Goal: Task Accomplishment & Management: Complete application form

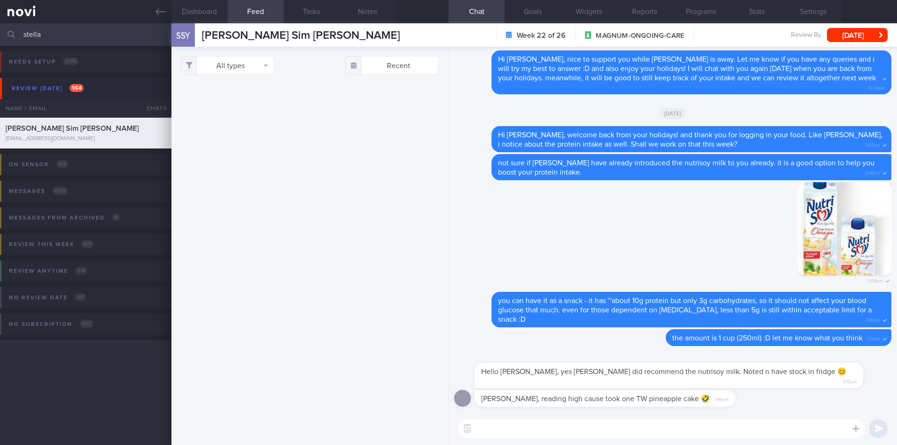
select select "8"
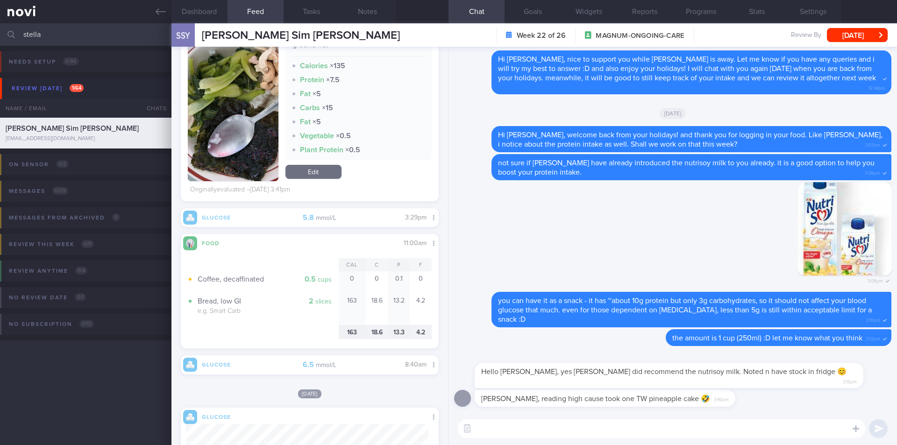
click at [647, 427] on textarea at bounding box center [661, 428] width 407 height 19
drag, startPoint x: 690, startPoint y: 393, endPoint x: 799, endPoint y: 393, distance: 108.8
click at [801, 394] on div "Chad, reading high cause took one TW pineapple cake 🤣 3:46pm" at bounding box center [672, 401] width 437 height 22
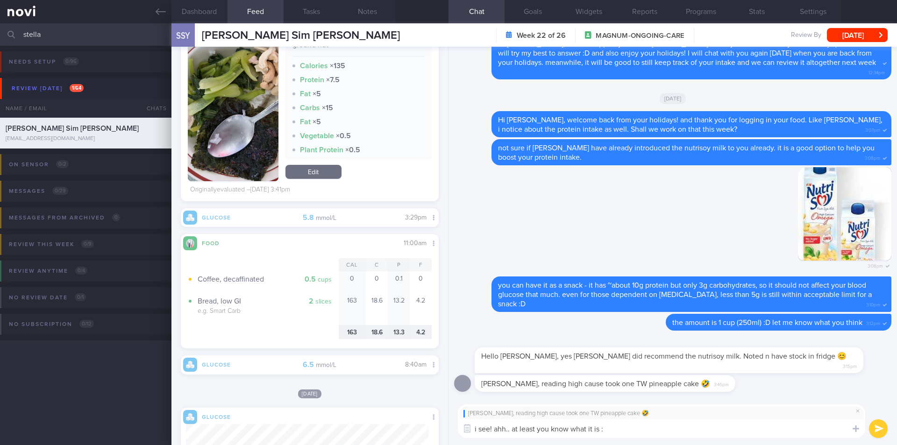
type textarea "i see! ahh.. at least you know what it is :D"
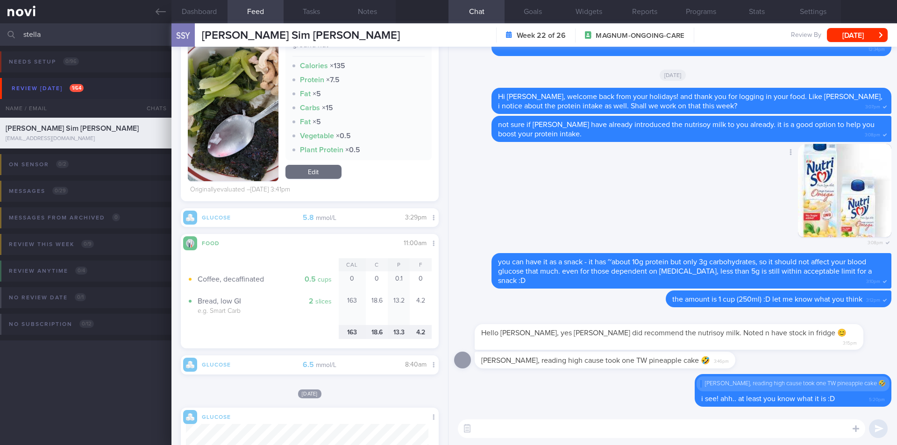
click at [688, 225] on div "Delete 3:08pm" at bounding box center [672, 199] width 437 height 110
click at [156, 13] on icon at bounding box center [161, 12] width 10 height 10
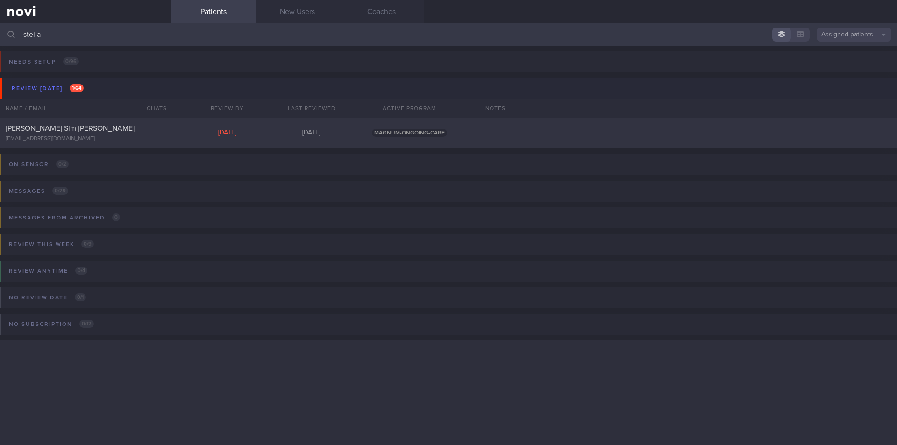
click at [83, 30] on input "stella" at bounding box center [448, 34] width 897 height 22
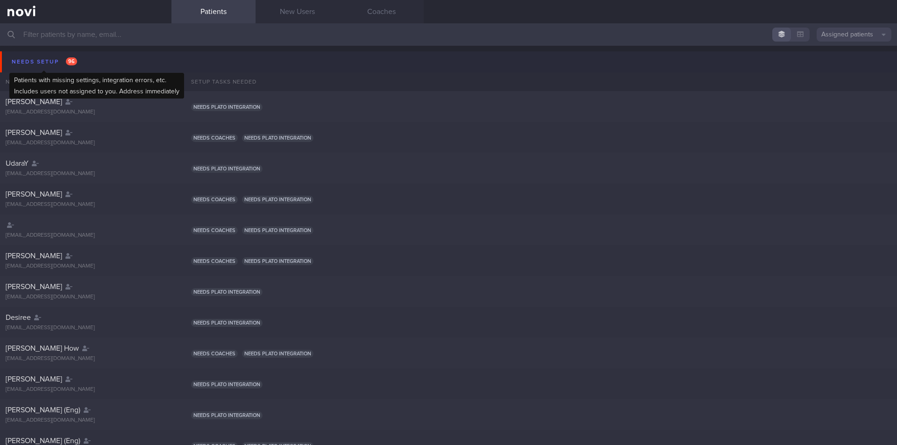
click at [46, 57] on div "Needs setup 96" at bounding box center [44, 62] width 70 height 13
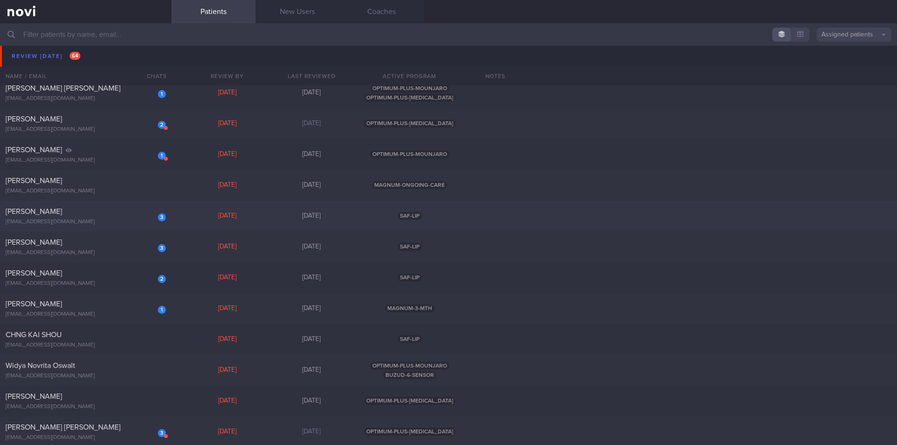
scroll to position [1261, 0]
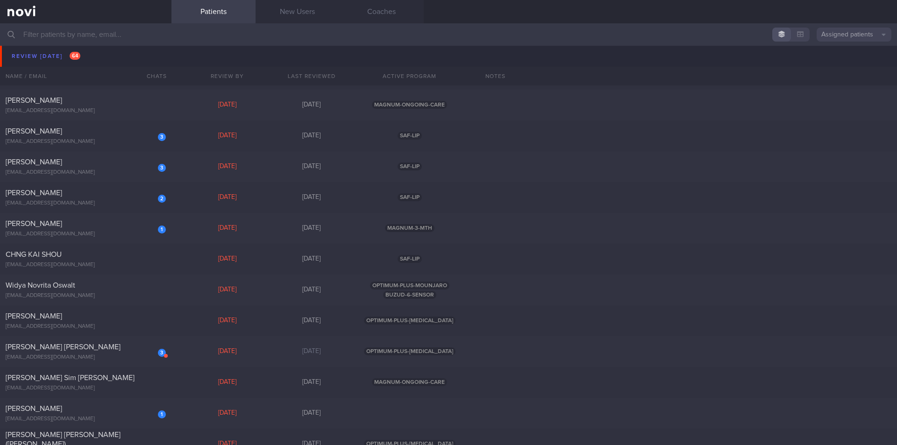
click at [213, 14] on link "Patients" at bounding box center [213, 11] width 84 height 23
click at [33, 10] on link at bounding box center [85, 11] width 171 height 23
click at [30, 13] on link at bounding box center [85, 11] width 171 height 23
click at [316, 14] on link "New Users" at bounding box center [298, 11] width 84 height 23
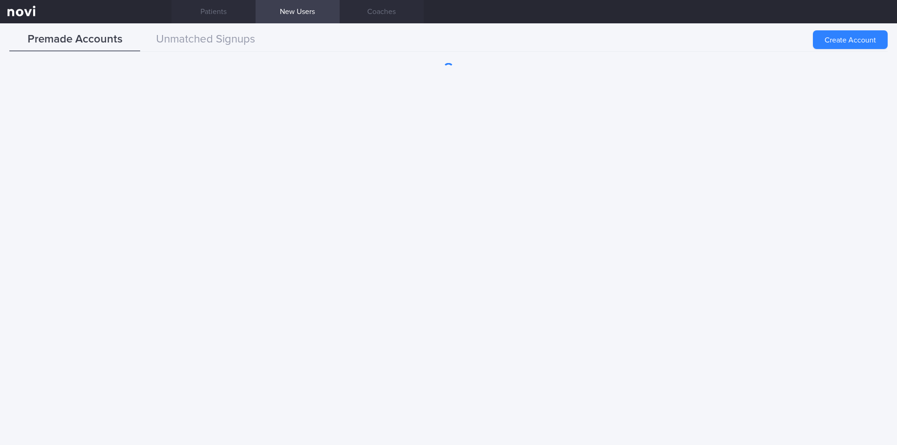
click at [447, 211] on div "Create Account" at bounding box center [448, 250] width 897 height 389
click at [232, 37] on button "Unmatched Signups" at bounding box center [205, 39] width 131 height 23
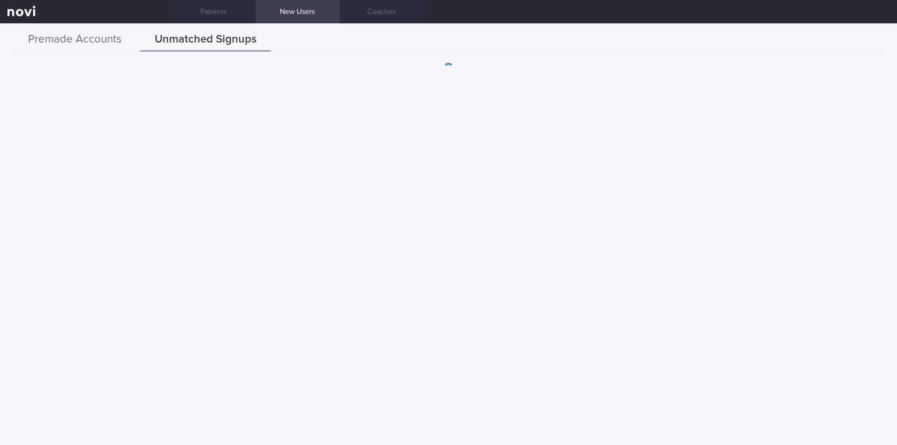
click at [112, 45] on button "Premade Accounts" at bounding box center [74, 39] width 131 height 23
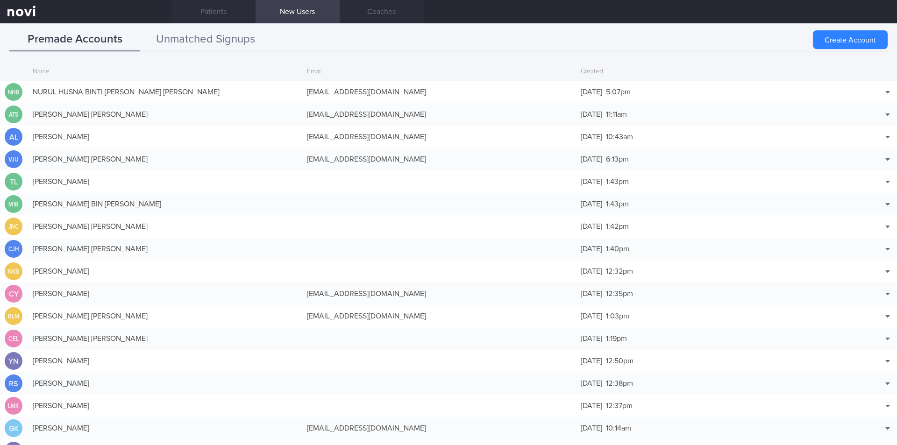
click at [227, 47] on button "Unmatched Signups" at bounding box center [205, 39] width 131 height 23
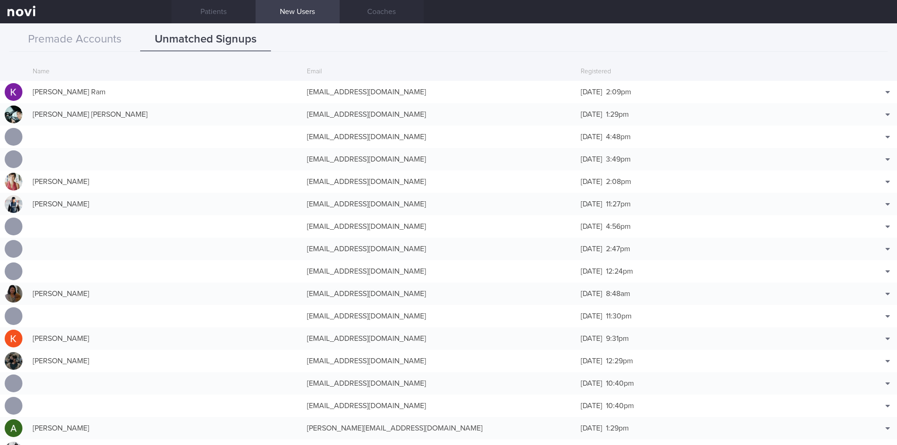
scroll to position [3232, 0]
click at [13, 270] on div at bounding box center [14, 272] width 18 height 18
click at [13, 270] on div "Elaine Mok elainemok75@gmail.com Sat, 2 Aug 2 months ago" at bounding box center [448, 280] width 897 height 31
select select "7"
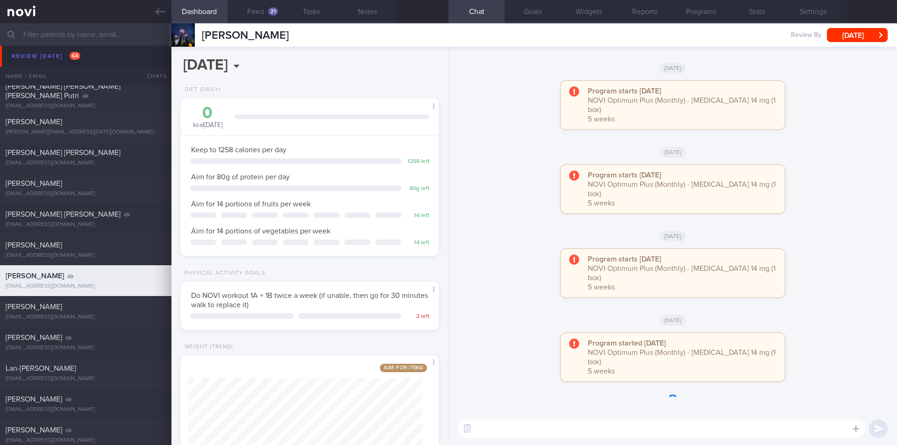
scroll to position [130, 234]
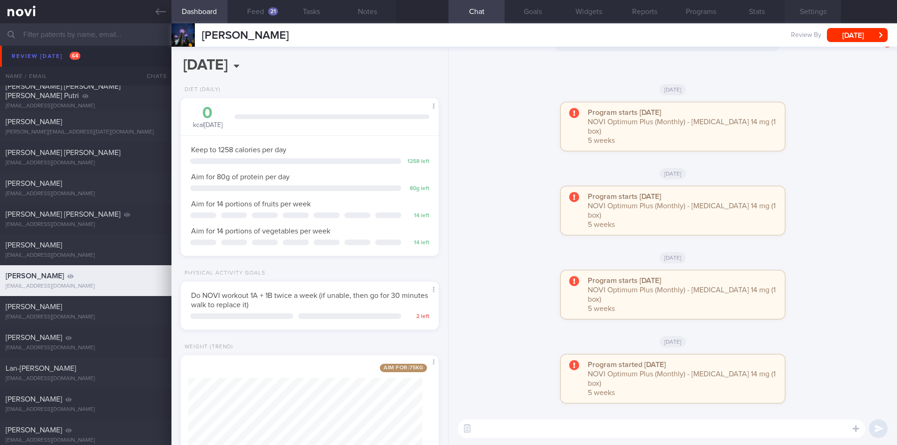
click at [810, 15] on button "Settings" at bounding box center [813, 11] width 56 height 23
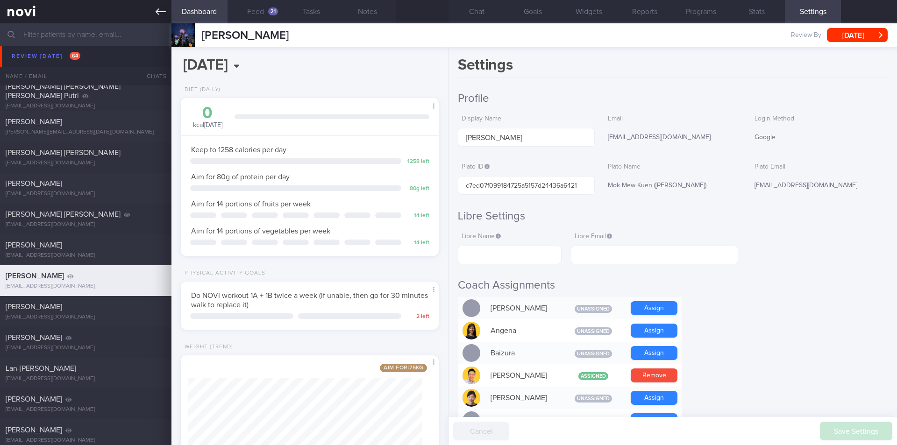
click at [159, 11] on icon at bounding box center [161, 12] width 10 height 10
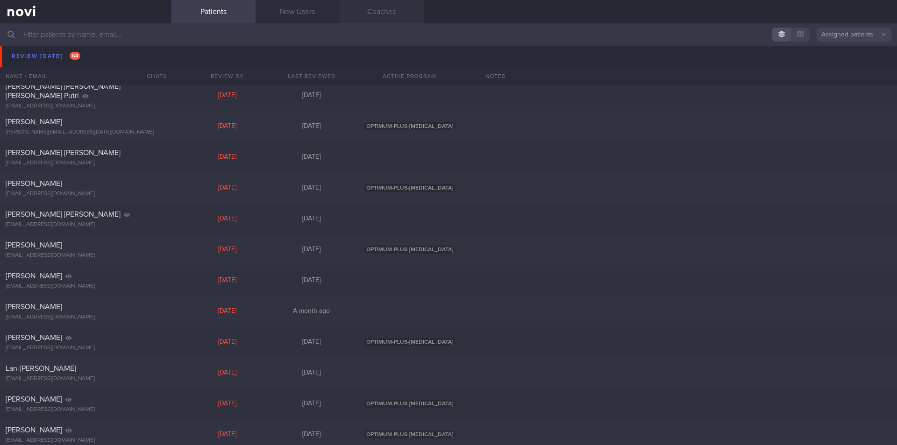
click at [393, 13] on link "Coaches" at bounding box center [382, 11] width 84 height 23
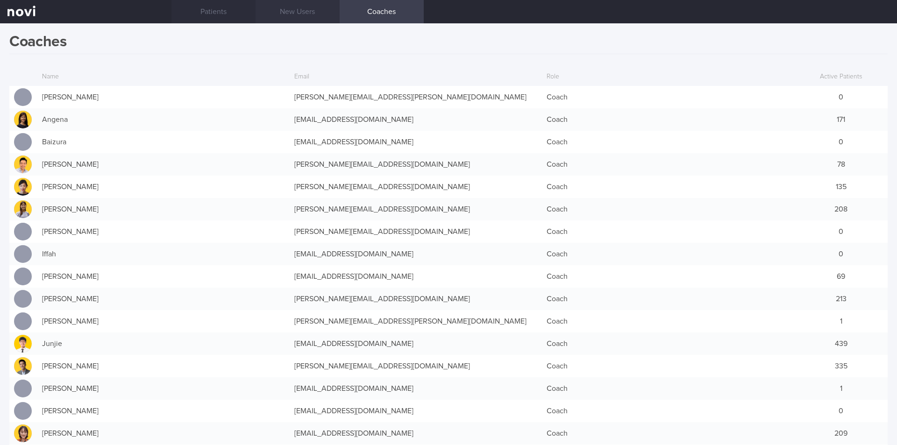
click at [314, 13] on link "New Users" at bounding box center [298, 11] width 84 height 23
click at [293, 12] on link "New Users" at bounding box center [298, 11] width 84 height 23
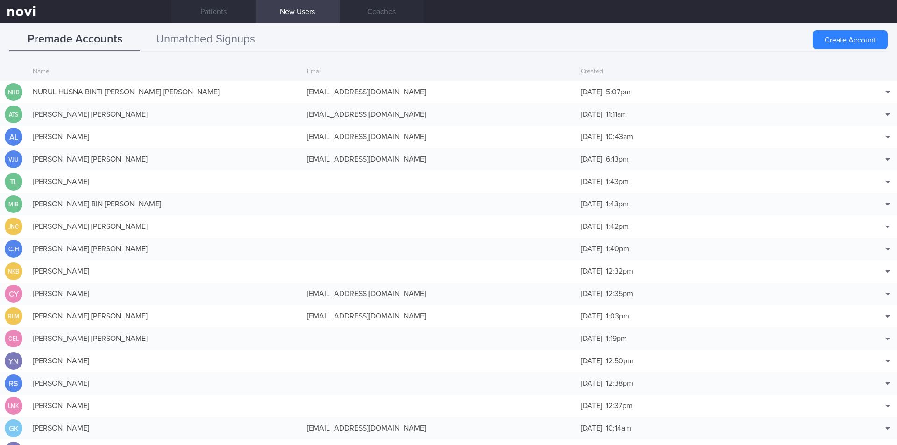
click at [224, 43] on button "Unmatched Signups" at bounding box center [205, 39] width 131 height 23
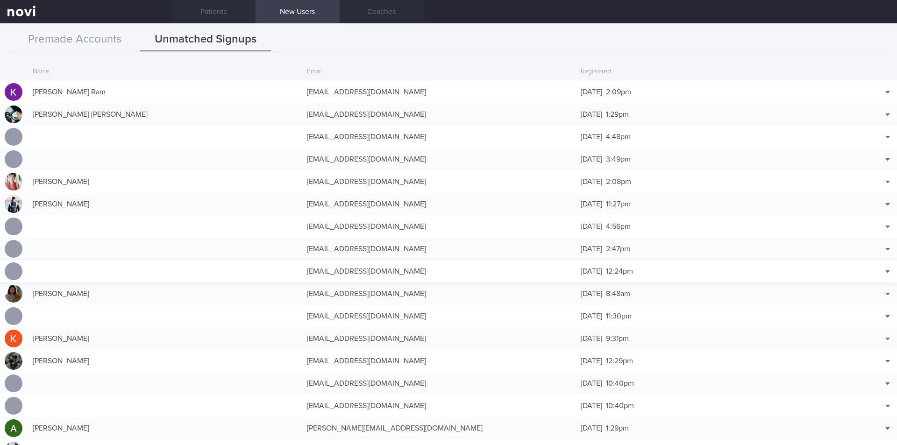
click at [317, 274] on div "[EMAIL_ADDRESS][DOMAIN_NAME]" at bounding box center [439, 271] width 274 height 19
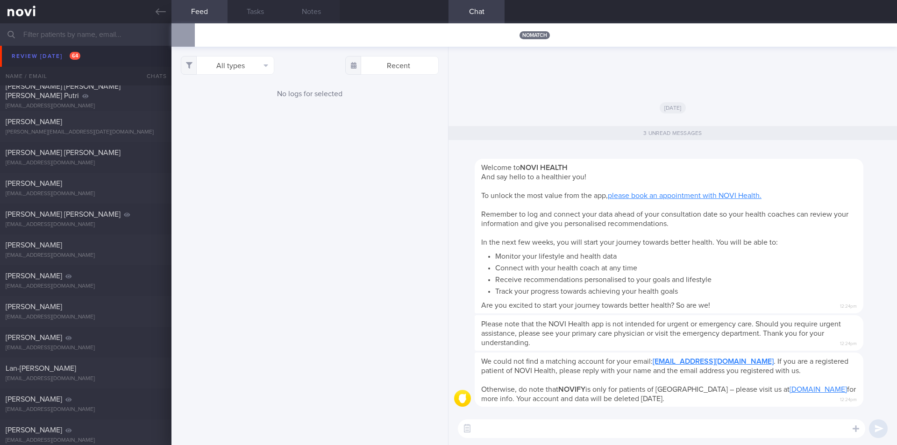
click at [581, 94] on div "[DATE]" at bounding box center [672, 107] width 437 height 26
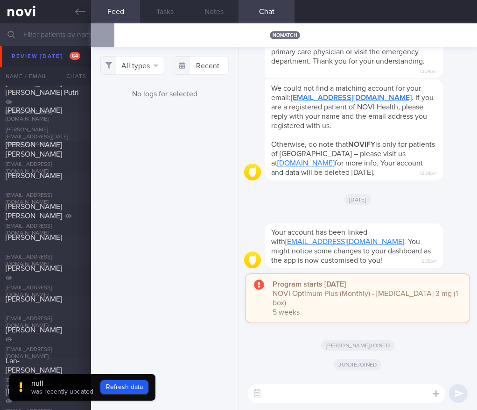
click at [345, 395] on textarea at bounding box center [347, 393] width 198 height 19
type textarea "testing"
click at [458, 395] on button "submit" at bounding box center [458, 393] width 19 height 19
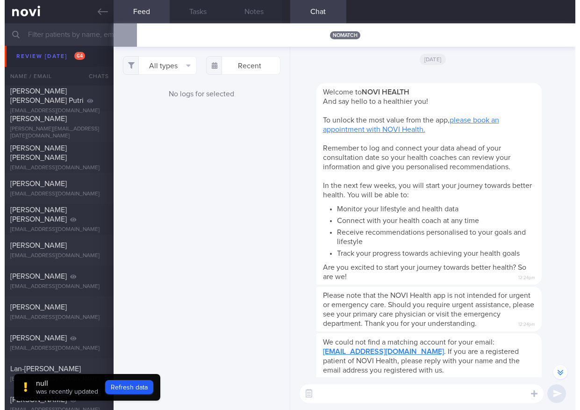
scroll to position [-240, 0]
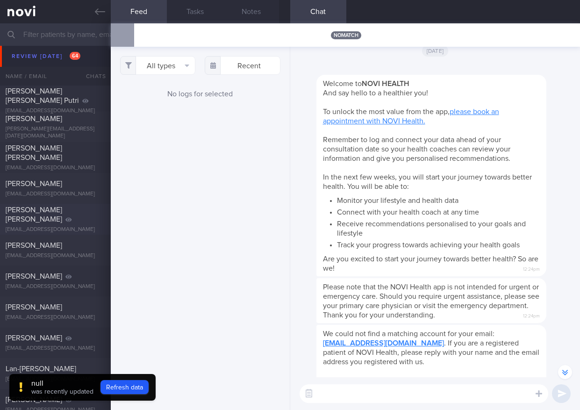
drag, startPoint x: 88, startPoint y: 12, endPoint x: 256, endPoint y: 207, distance: 258.0
click at [88, 12] on link at bounding box center [55, 11] width 111 height 23
click at [94, 12] on link at bounding box center [55, 11] width 111 height 23
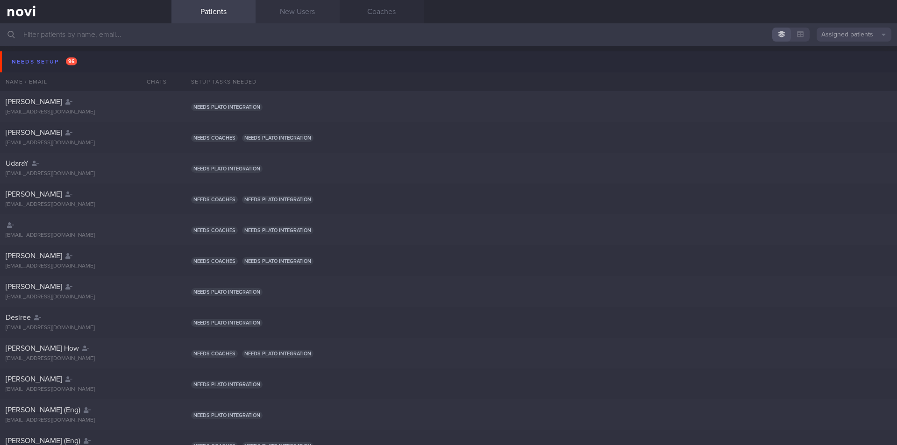
click at [304, 8] on link "New Users" at bounding box center [298, 11] width 84 height 23
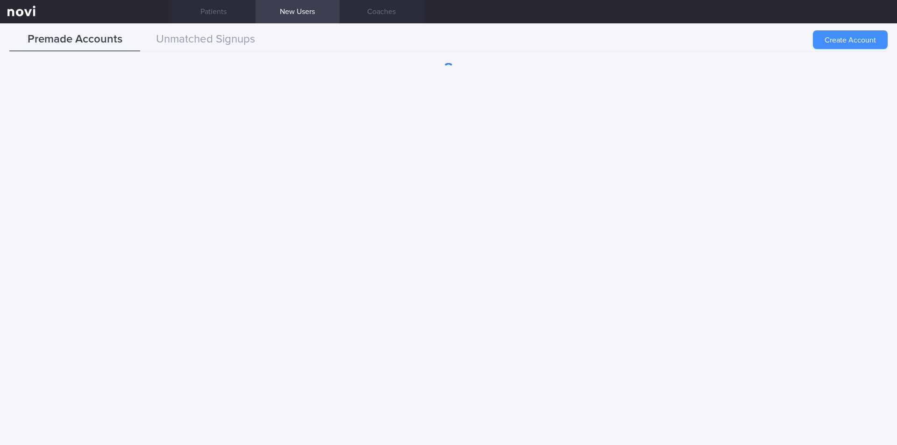
click at [845, 40] on button "Create Account" at bounding box center [850, 39] width 75 height 19
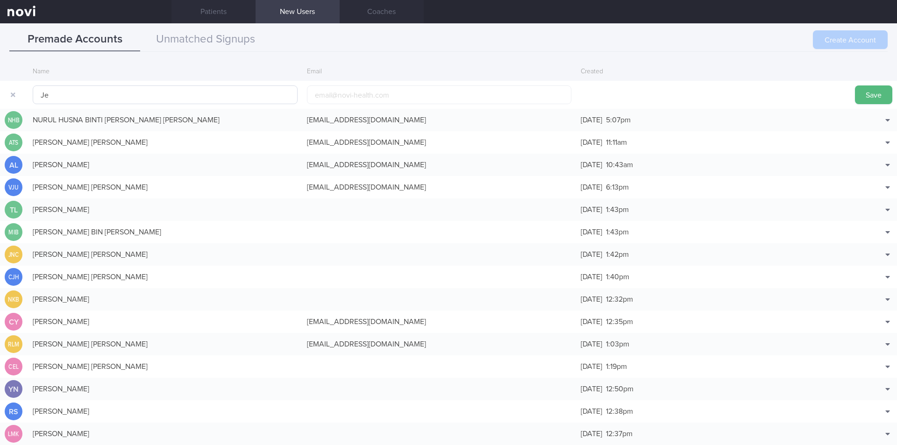
click at [141, 90] on input "Je" at bounding box center [165, 94] width 265 height 19
click at [188, 37] on button "Unmatched Signups" at bounding box center [205, 39] width 131 height 23
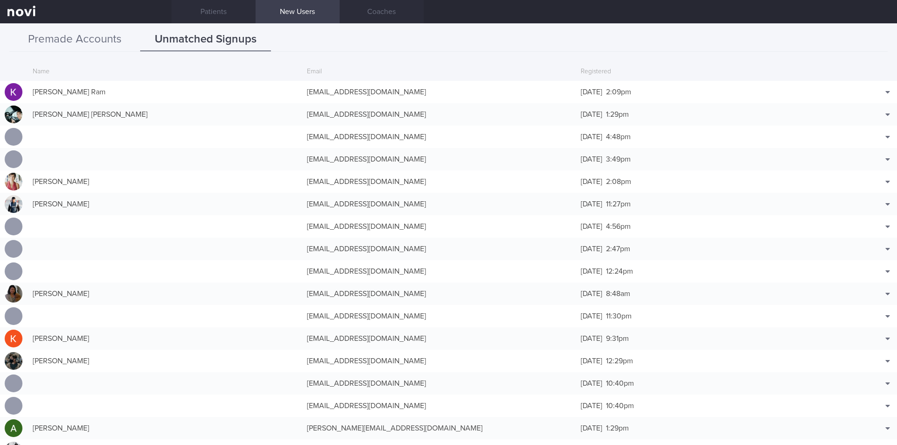
click at [105, 36] on button "Premade Accounts" at bounding box center [74, 39] width 131 height 23
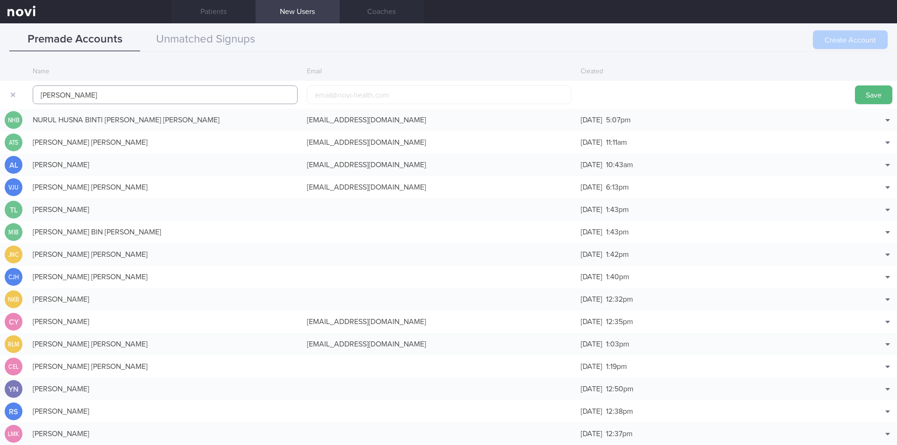
click at [111, 98] on input "[PERSON_NAME]" at bounding box center [165, 94] width 265 height 19
type input "[PERSON_NAME]"
click at [873, 97] on button "Save" at bounding box center [873, 94] width 37 height 19
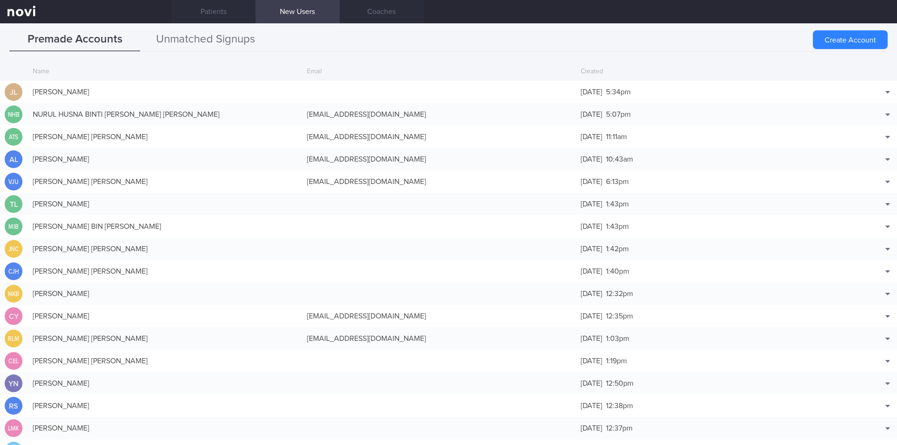
click at [230, 36] on button "Unmatched Signups" at bounding box center [205, 39] width 131 height 23
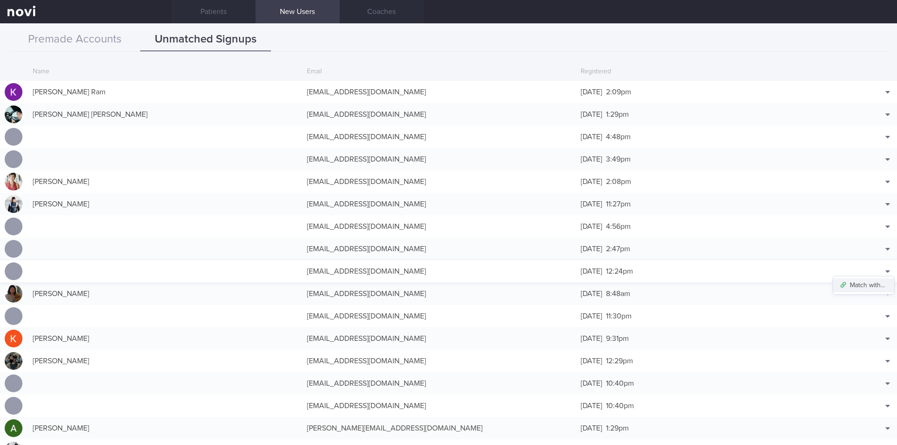
click at [850, 282] on button "Match with..." at bounding box center [863, 285] width 61 height 14
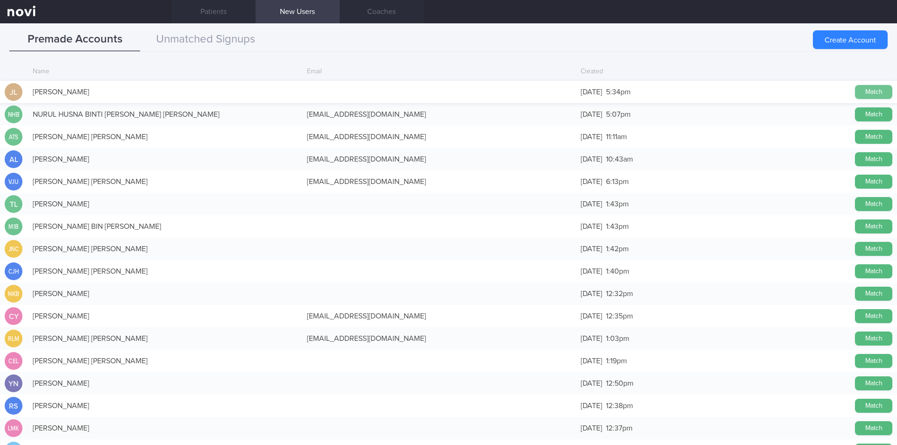
click at [860, 92] on button "Match" at bounding box center [873, 92] width 37 height 14
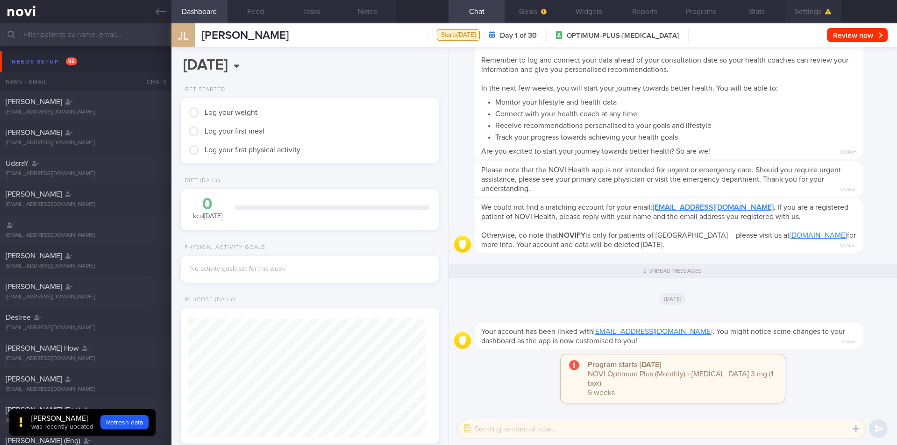
click at [822, 14] on button "Settings" at bounding box center [813, 11] width 56 height 23
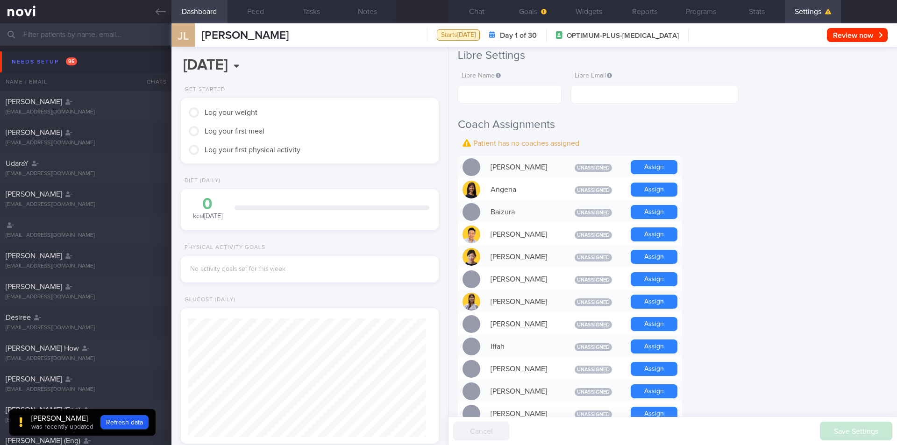
scroll to position [187, 0]
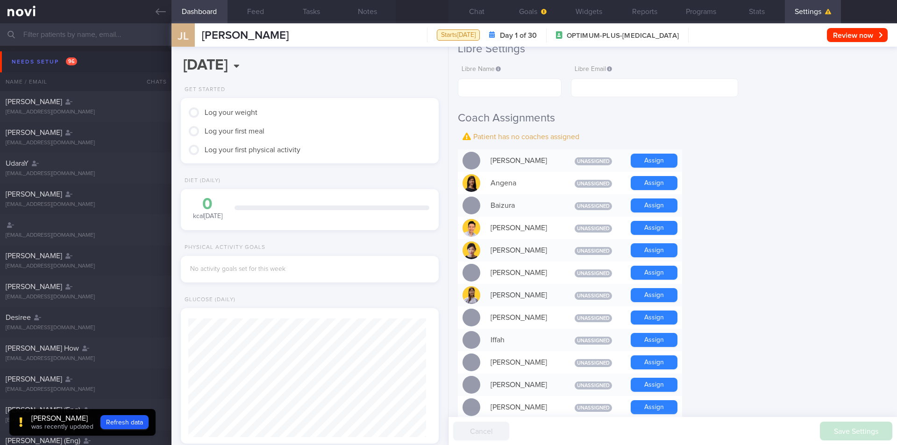
drag, startPoint x: 652, startPoint y: 224, endPoint x: 658, endPoint y: 223, distance: 6.6
click at [652, 223] on button "Assign" at bounding box center [654, 228] width 47 height 14
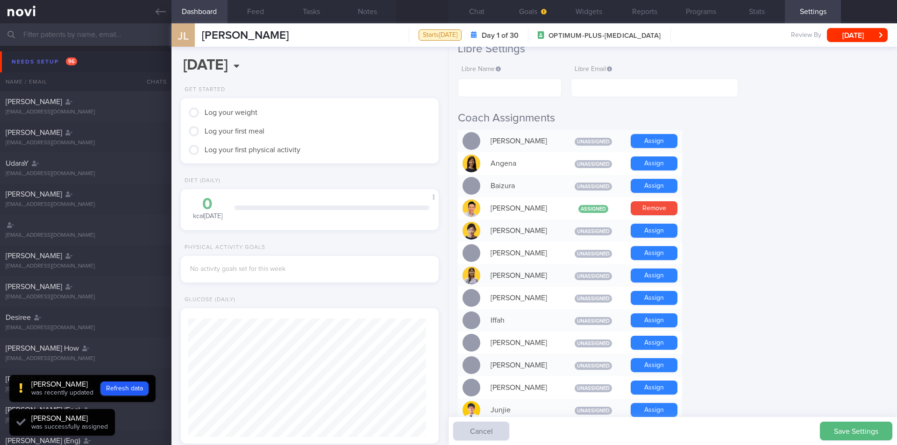
scroll to position [214, 0]
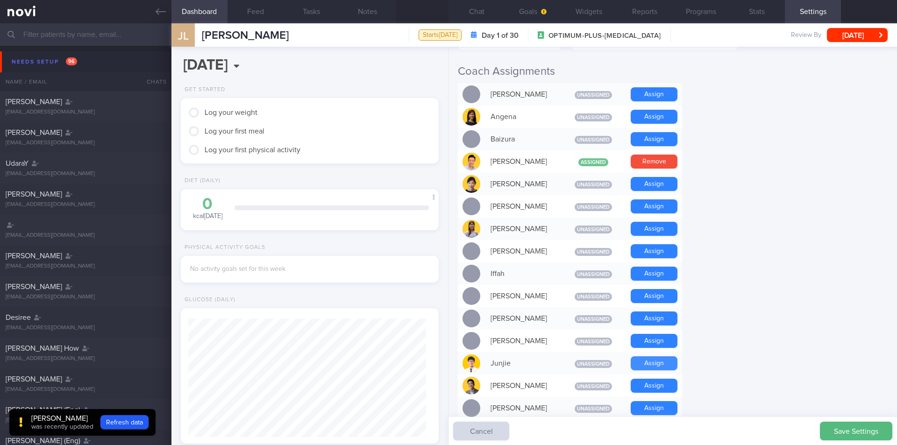
click at [650, 363] on button "Assign" at bounding box center [654, 363] width 47 height 14
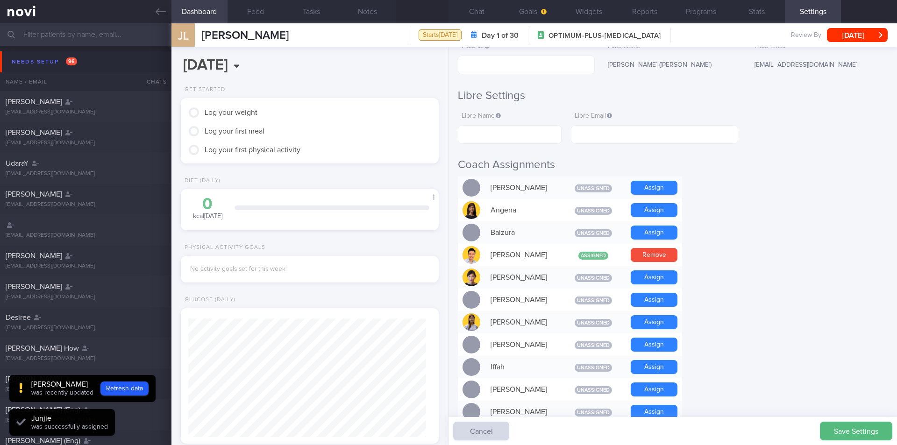
scroll to position [0, 0]
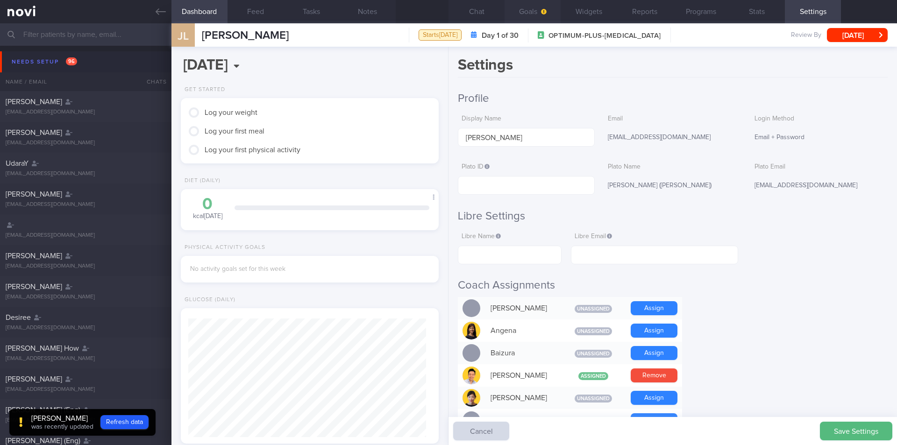
click at [535, 10] on button "Goals" at bounding box center [532, 11] width 56 height 23
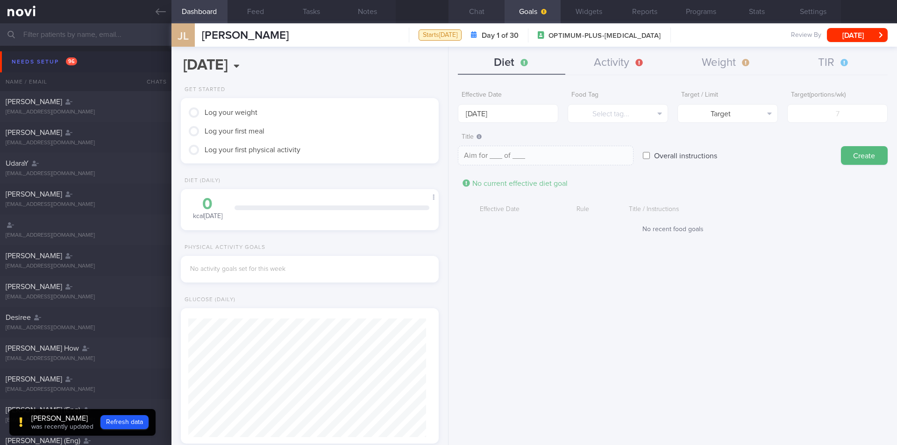
click at [475, 10] on button "Chat" at bounding box center [476, 11] width 56 height 23
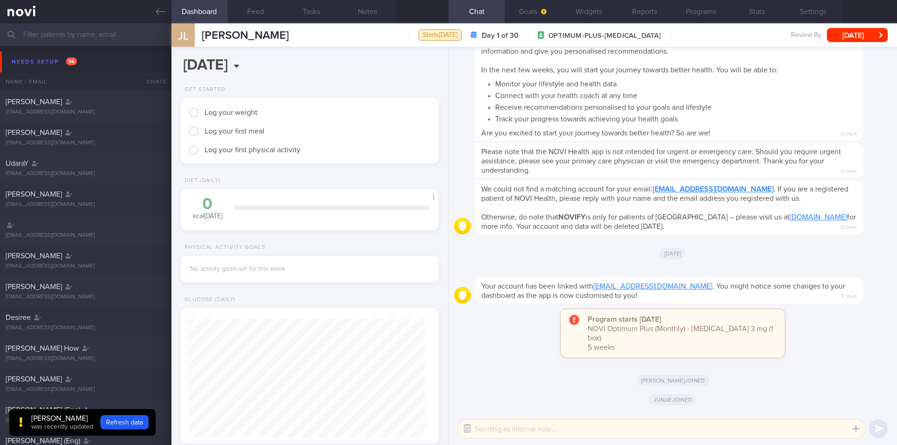
click at [471, 429] on button "button" at bounding box center [467, 428] width 17 height 17
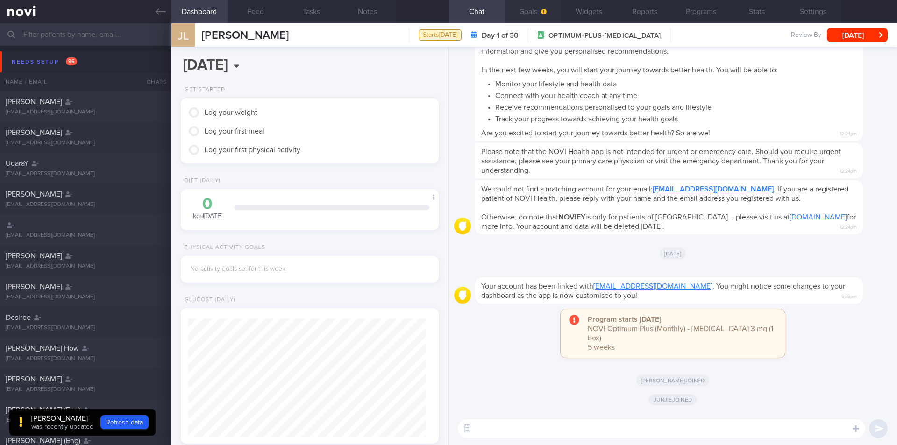
click at [530, 14] on button "Goals" at bounding box center [532, 11] width 56 height 23
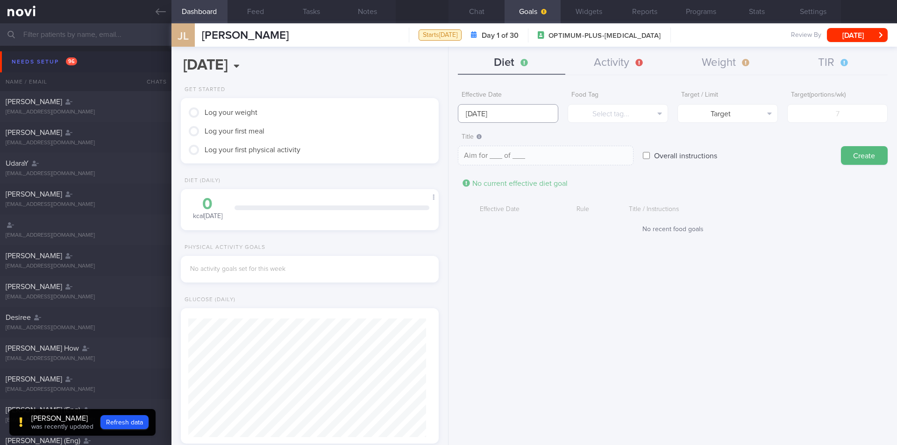
click at [522, 115] on input "[DATE]" at bounding box center [508, 113] width 100 height 19
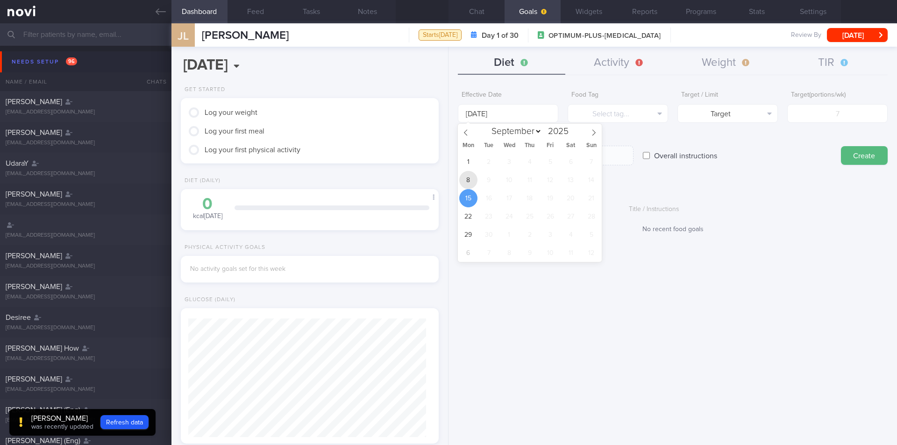
click at [470, 181] on span "8" at bounding box center [468, 180] width 18 height 18
type input "[DATE]"
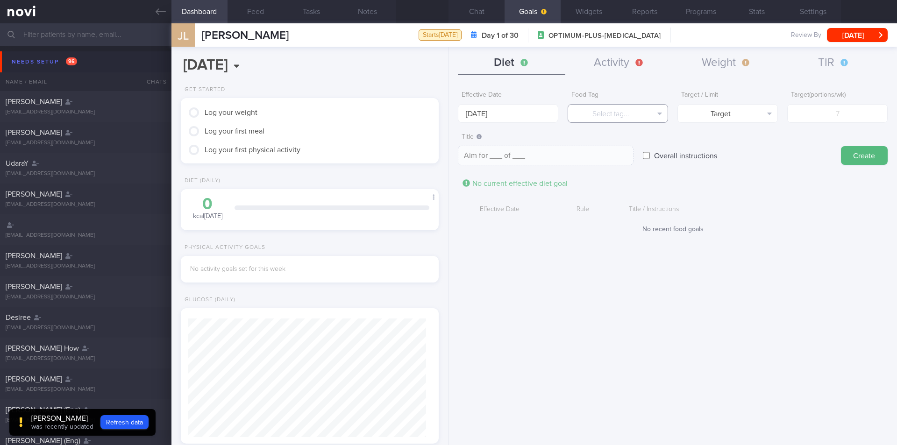
click at [644, 107] on button "Select tag..." at bounding box center [618, 113] width 100 height 19
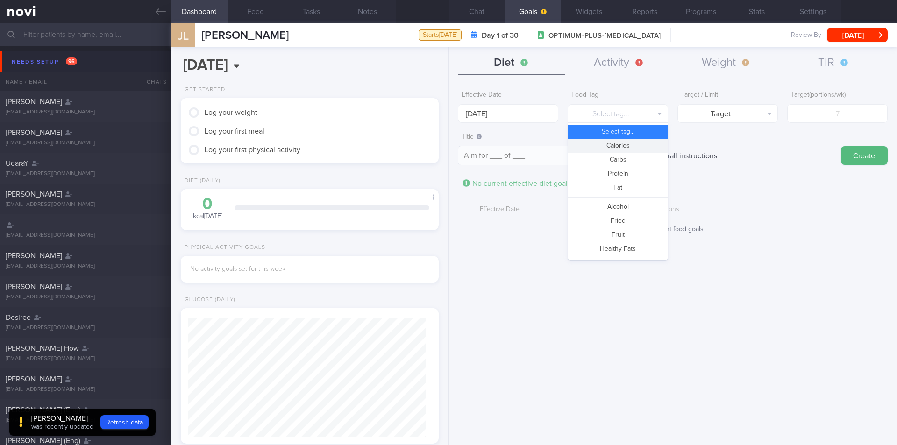
click at [633, 142] on button "Calories" at bounding box center [617, 146] width 99 height 14
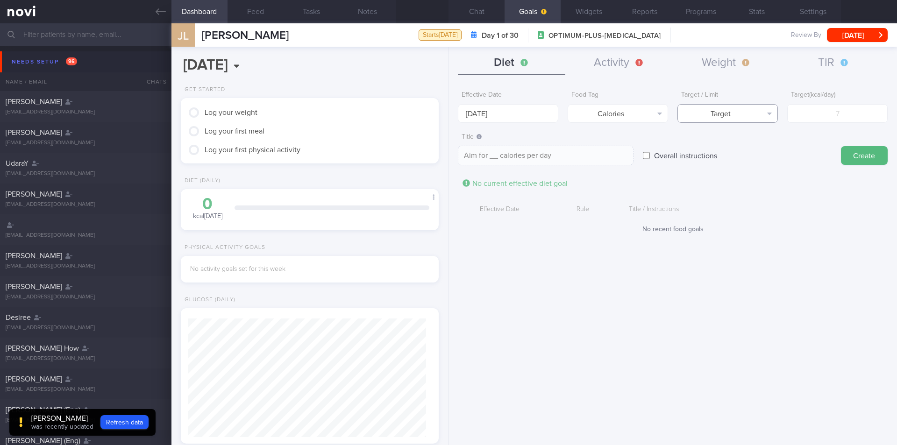
click at [753, 115] on button "Target" at bounding box center [727, 113] width 100 height 19
click at [738, 143] on button "Limit" at bounding box center [727, 146] width 99 height 14
type textarea "Keep to __ calories per day"
click at [814, 113] on input "number" at bounding box center [837, 113] width 100 height 19
type input "1"
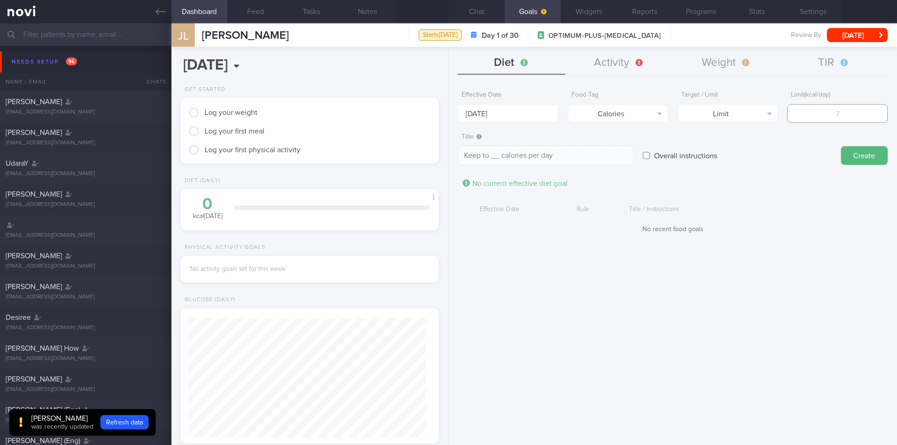
type textarea "Keep to 1 calories per day"
type input "12"
type textarea "Keep to 12 calories per day"
type input "120"
type textarea "Keep to 120 calories per day"
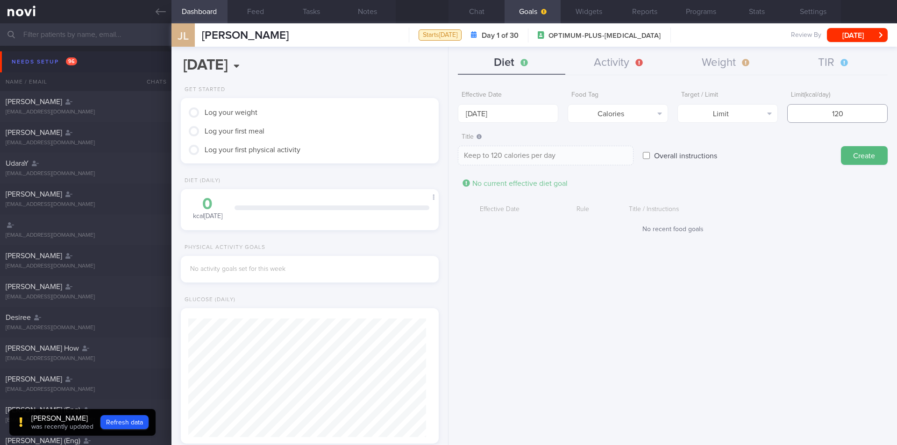
type input "1200"
type textarea "Keep to 1200 calories per day"
type input "1200"
click at [853, 157] on button "Create" at bounding box center [864, 155] width 47 height 19
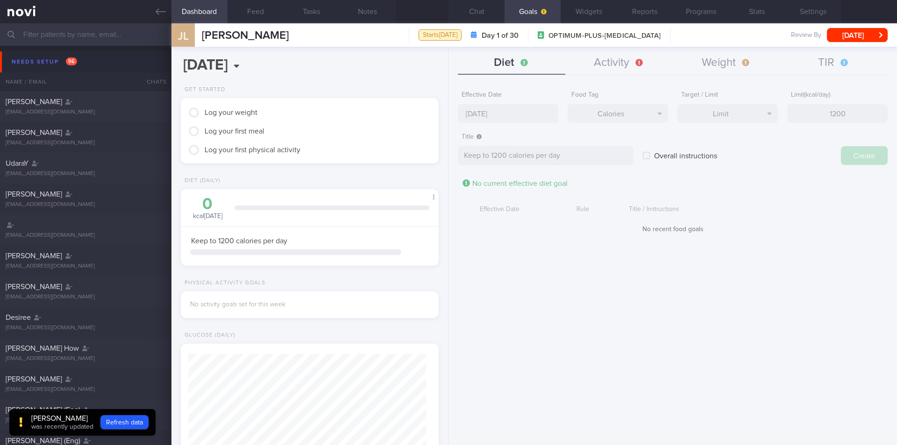
type input "[DATE]"
type textarea "Aim for ___ of ___"
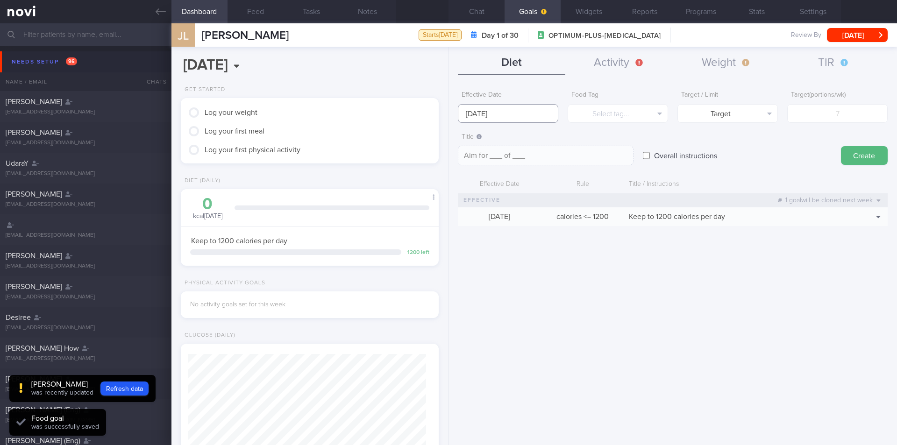
click at [530, 118] on input "[DATE]" at bounding box center [508, 113] width 100 height 19
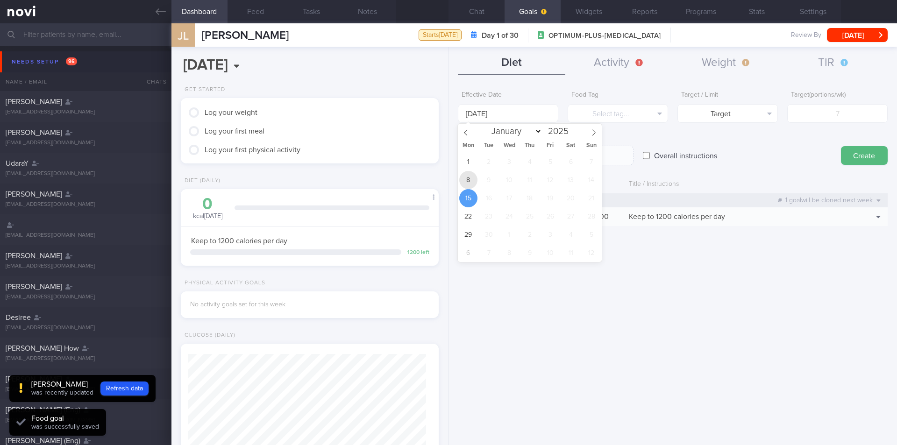
click at [472, 181] on span "8" at bounding box center [468, 180] width 18 height 18
type input "[DATE]"
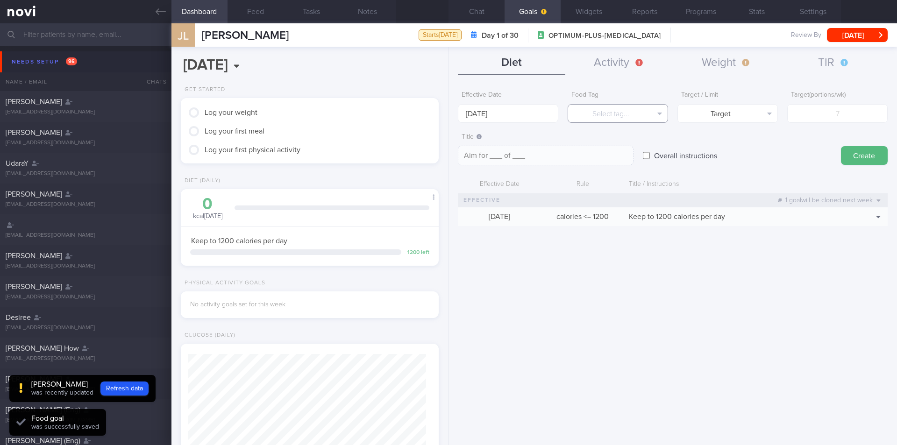
click at [624, 117] on button "Select tag..." at bounding box center [618, 113] width 100 height 19
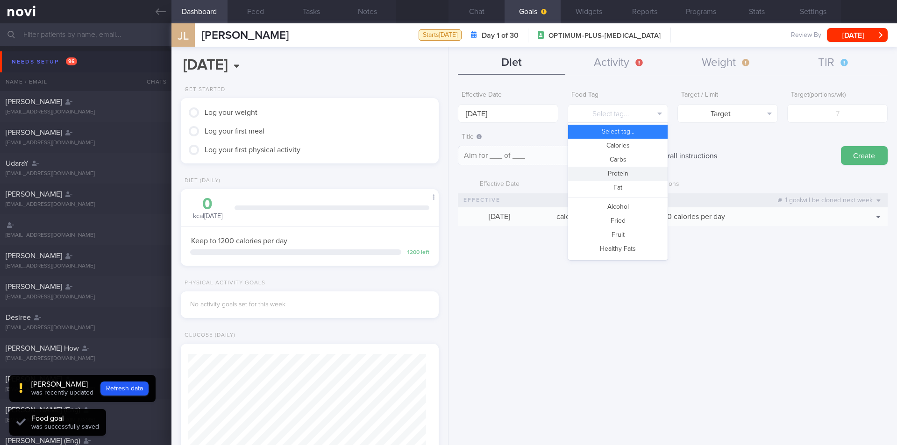
drag, startPoint x: 625, startPoint y: 174, endPoint x: 669, endPoint y: 144, distance: 52.7
click at [625, 173] on button "Protein" at bounding box center [617, 174] width 99 height 14
type textarea "Aim for __g of protein per day"
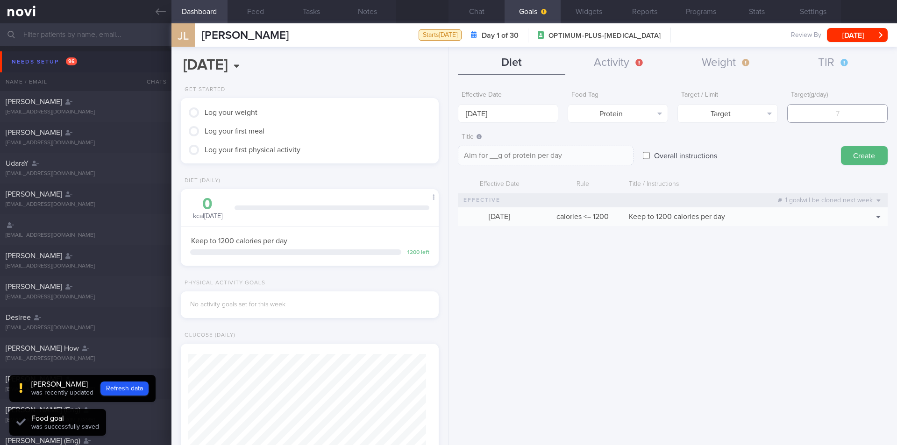
click at [831, 113] on input "number" at bounding box center [837, 113] width 100 height 19
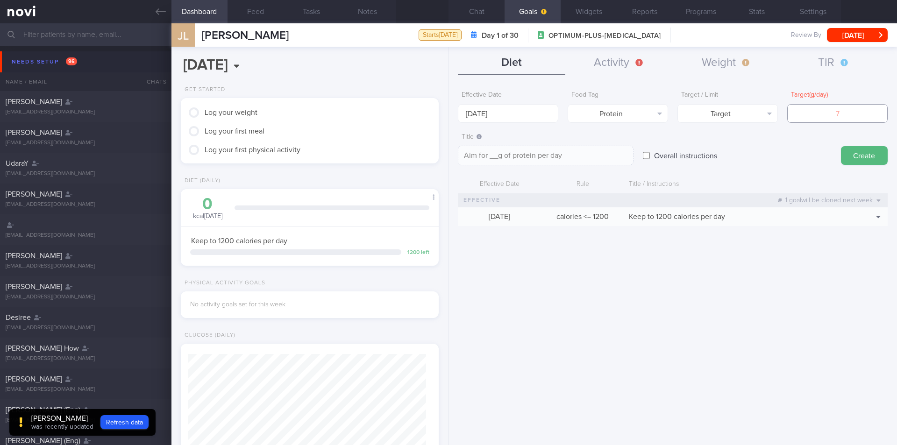
click at [816, 110] on input "number" at bounding box center [837, 113] width 100 height 19
type input "7"
type textarea "Aim for 7g of protein per day"
type input "70"
type textarea "Aim for 70g of protein per day"
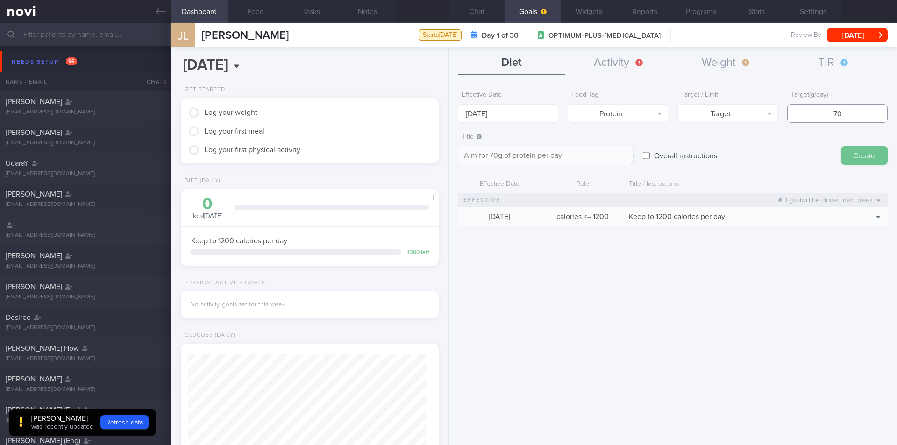
type input "70"
click at [866, 154] on button "Create" at bounding box center [864, 155] width 47 height 19
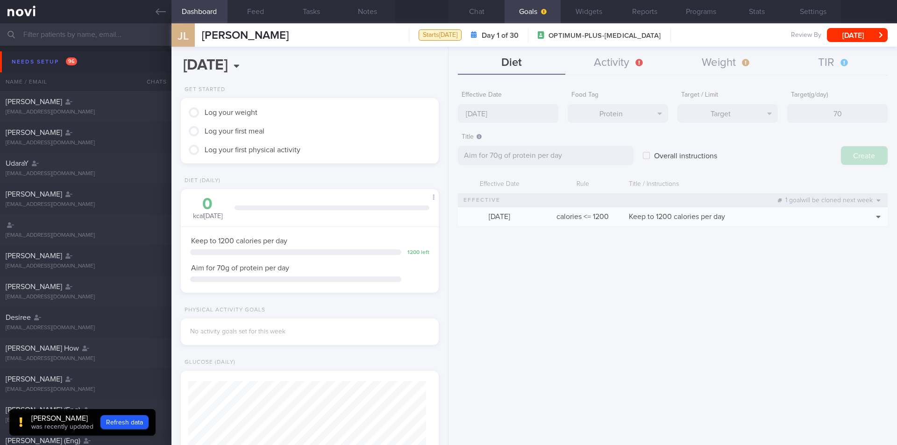
type input "[DATE]"
type textarea "Aim for ___ of ___"
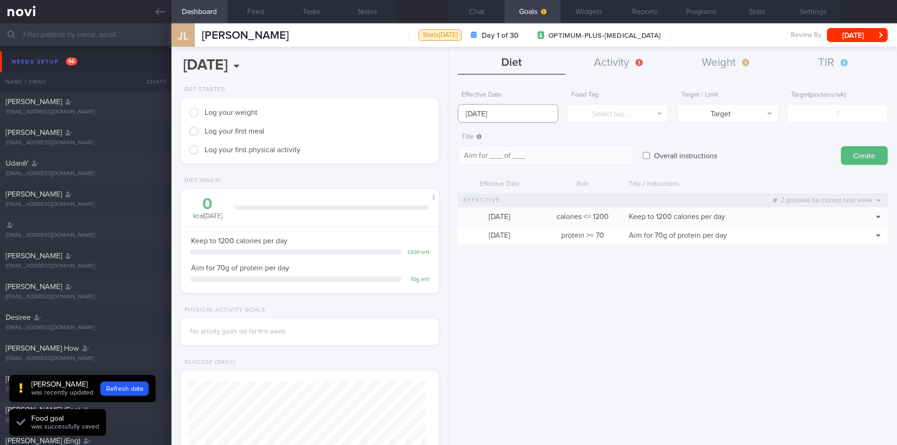
click at [544, 116] on input "[DATE]" at bounding box center [508, 113] width 100 height 19
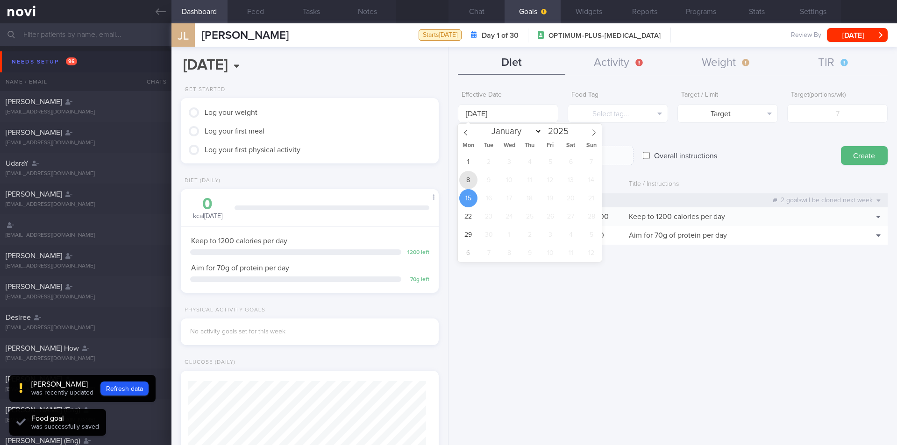
click at [469, 180] on span "8" at bounding box center [468, 180] width 18 height 18
type input "[DATE]"
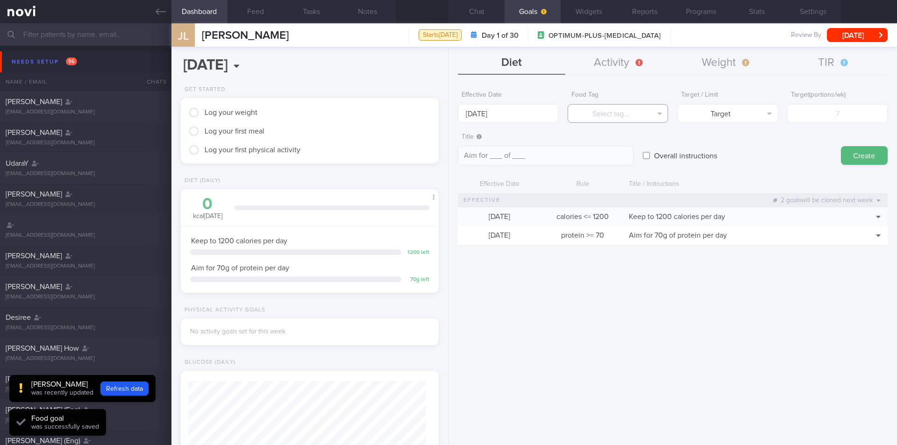
click at [657, 111] on button "Select tag..." at bounding box center [618, 113] width 100 height 19
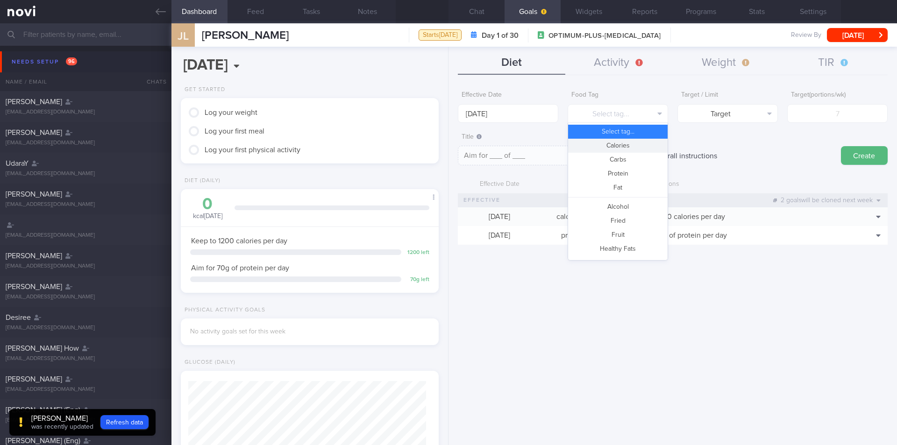
click at [712, 140] on div "Overall instructions" at bounding box center [737, 146] width 189 height 36
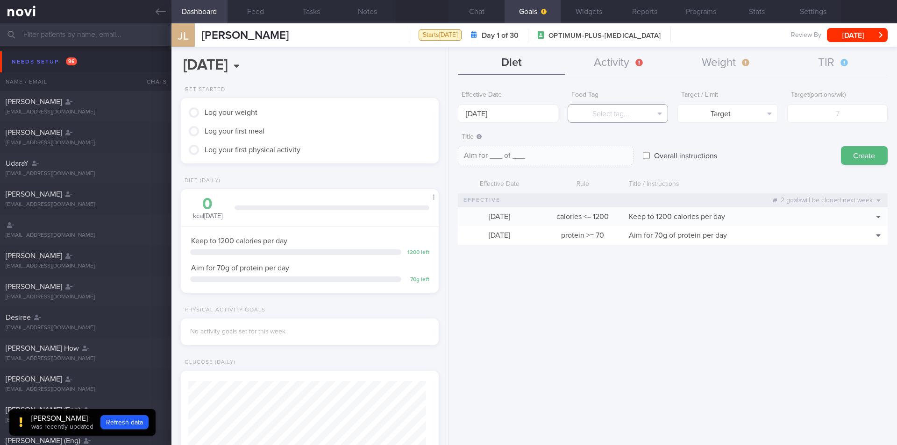
click at [653, 114] on button "Select tag..." at bounding box center [618, 113] width 100 height 19
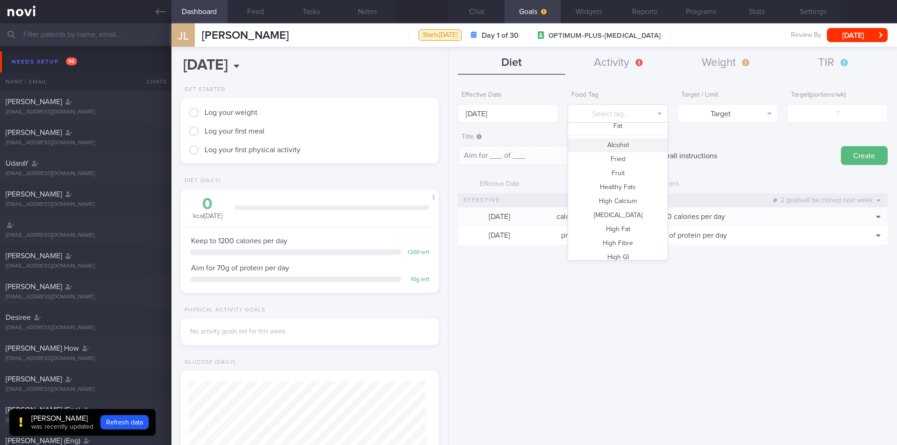
scroll to position [47, 0]
click at [626, 187] on button "Fruit" at bounding box center [617, 188] width 99 height 14
type textarea "Aim for __ portions of fruits per week"
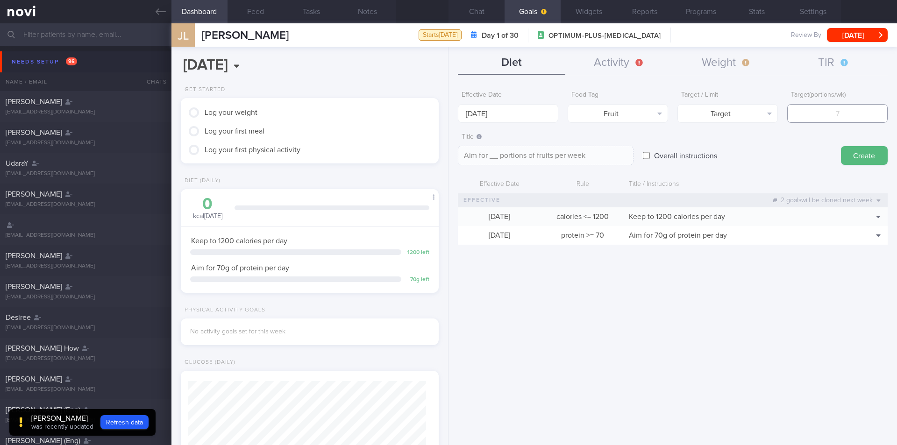
click at [816, 114] on input "number" at bounding box center [837, 113] width 100 height 19
type input "1"
type textarea "Aim for 1 portions of fruits per week"
type input "14"
type textarea "Aim for 14 portions of fruits per week"
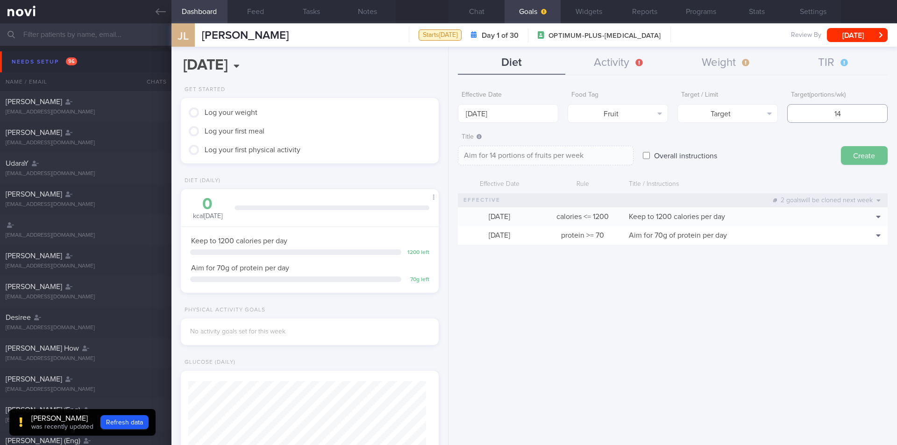
type input "14"
click at [855, 155] on button "Create" at bounding box center [864, 155] width 47 height 19
type input "[DATE]"
type textarea "Aim for ___ of ___"
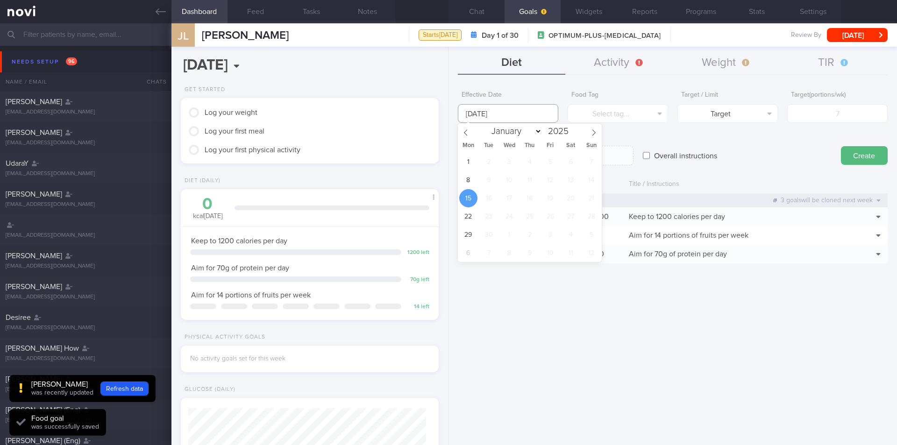
click at [521, 115] on input "[DATE]" at bounding box center [508, 113] width 100 height 19
click at [470, 183] on span "8" at bounding box center [468, 180] width 18 height 18
type input "[DATE]"
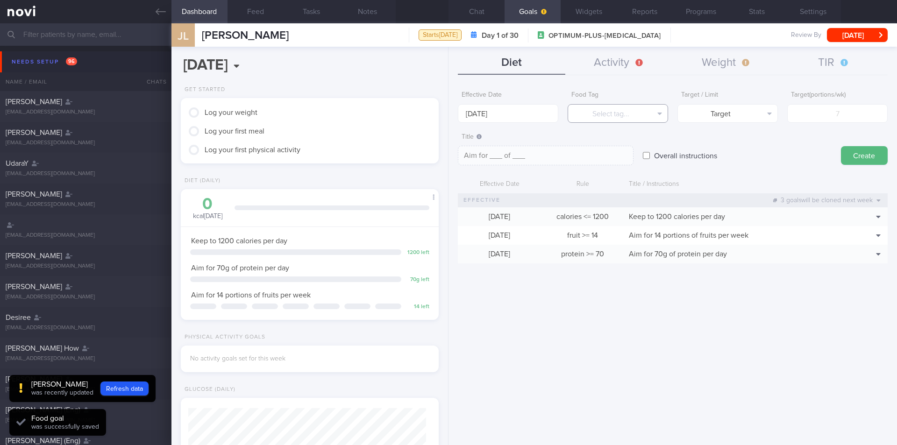
click at [654, 115] on button "Select tag..." at bounding box center [618, 113] width 100 height 19
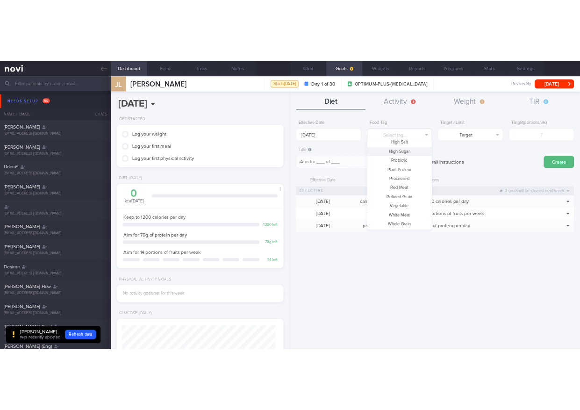
scroll to position [278, 0]
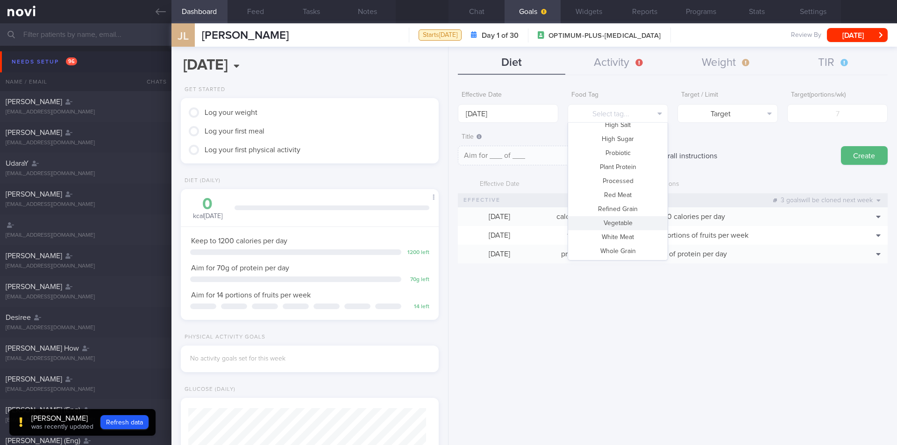
click at [625, 223] on button "Vegetable" at bounding box center [617, 223] width 99 height 14
type textarea "Aim for __ portions of vegetables per week"
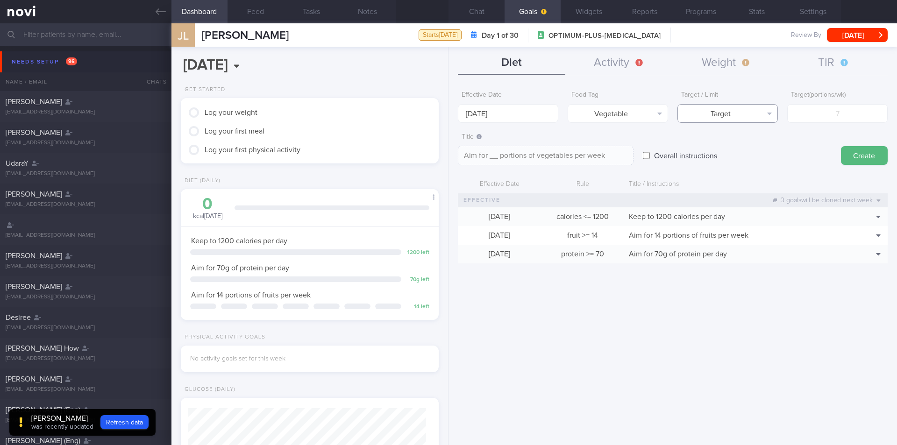
click at [725, 115] on button "Target" at bounding box center [727, 113] width 100 height 19
click at [747, 131] on button "Target" at bounding box center [727, 132] width 99 height 14
click at [797, 114] on input "number" at bounding box center [837, 113] width 100 height 19
type input "1"
type textarea "Aim for 1 portions of vegetables per week"
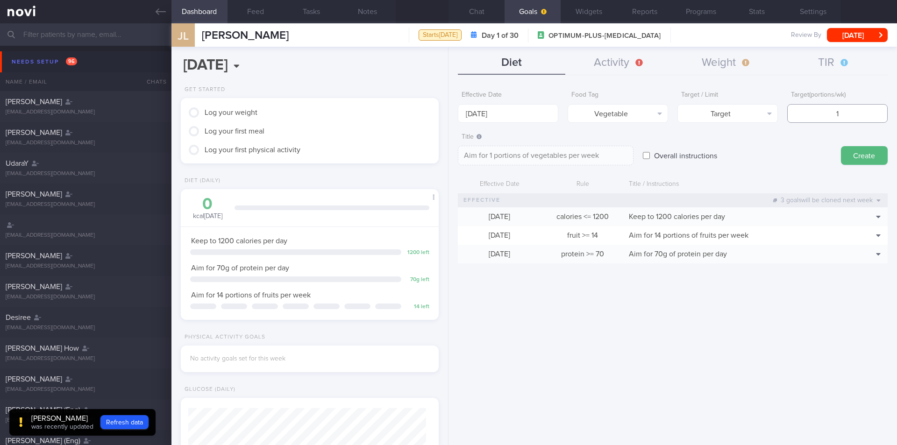
type input "14"
type textarea "Aim for 14 portions of vegetables per week"
type input "14"
click at [856, 156] on button "Create" at bounding box center [864, 155] width 47 height 19
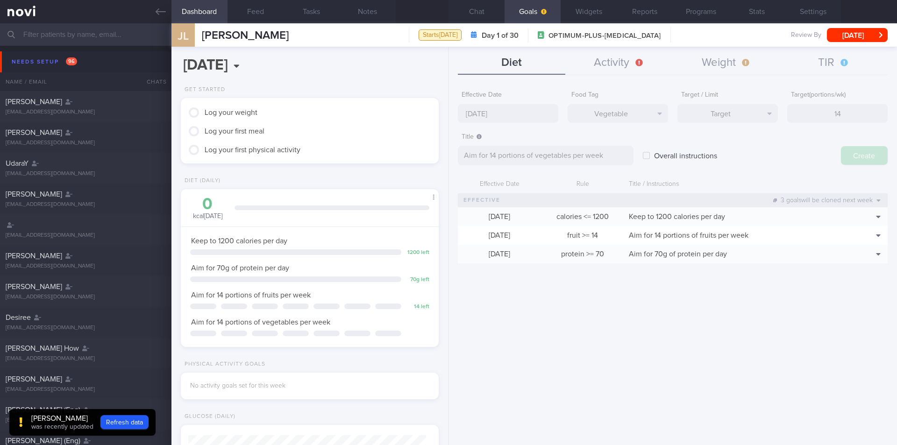
type input "[DATE]"
type textarea "Aim for ___ of ___"
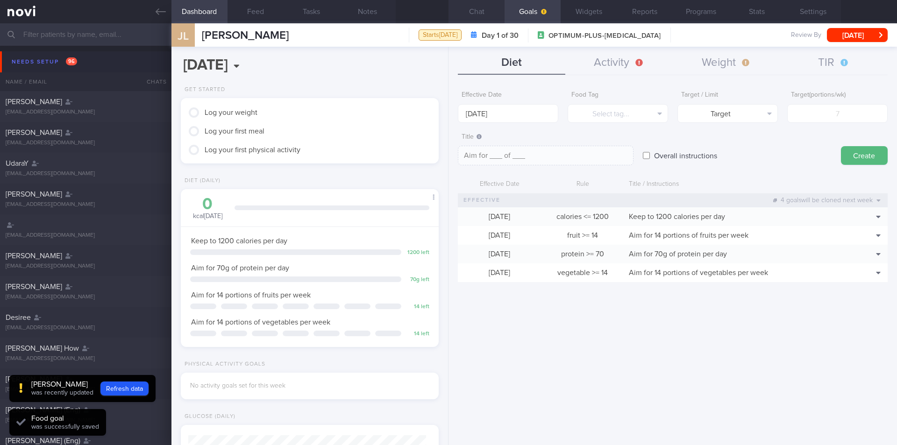
click at [481, 15] on button "Chat" at bounding box center [476, 11] width 56 height 23
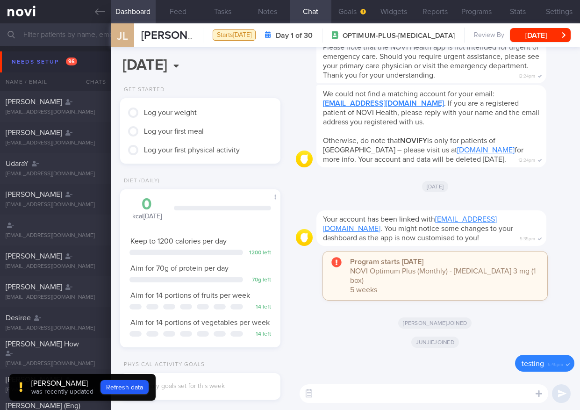
scroll to position [467059, 466990]
click at [346, 14] on button "Goals" at bounding box center [352, 11] width 42 height 23
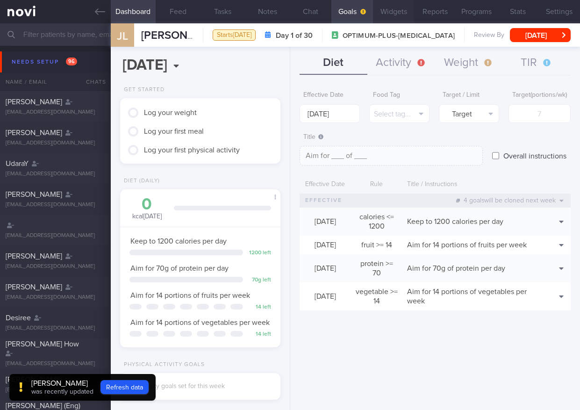
click at [387, 12] on button "Widgets" at bounding box center [394, 11] width 42 height 23
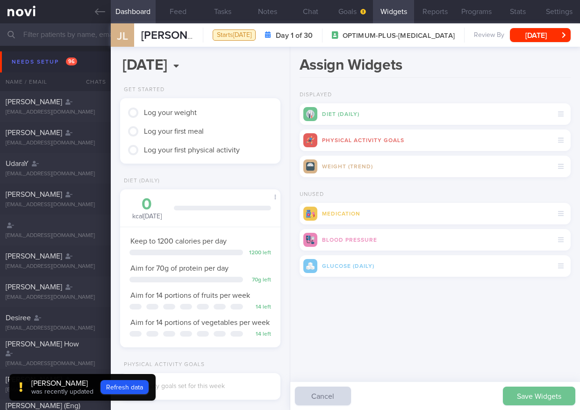
click at [525, 395] on button "Save Widgets" at bounding box center [539, 395] width 72 height 19
click at [346, 13] on button "Goals" at bounding box center [352, 11] width 42 height 23
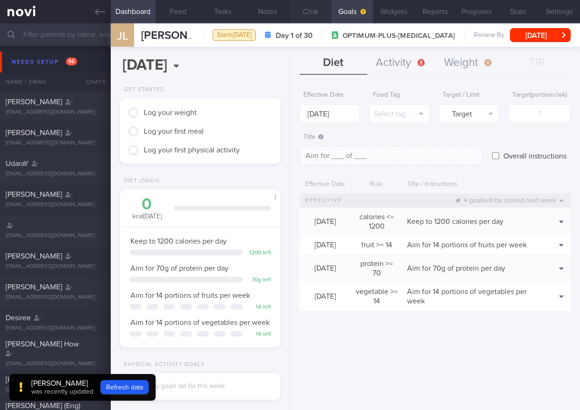
click at [309, 14] on button "Chat" at bounding box center [311, 11] width 42 height 23
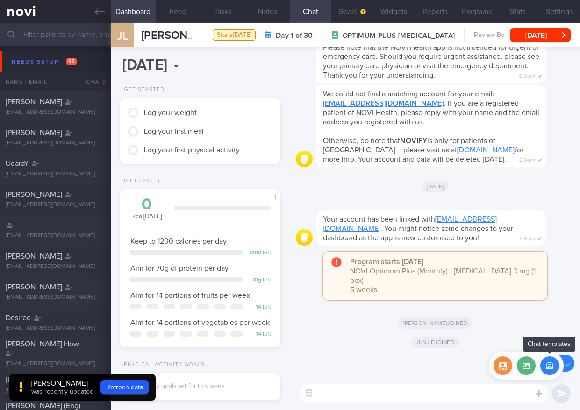
click at [551, 369] on button "button" at bounding box center [549, 365] width 19 height 19
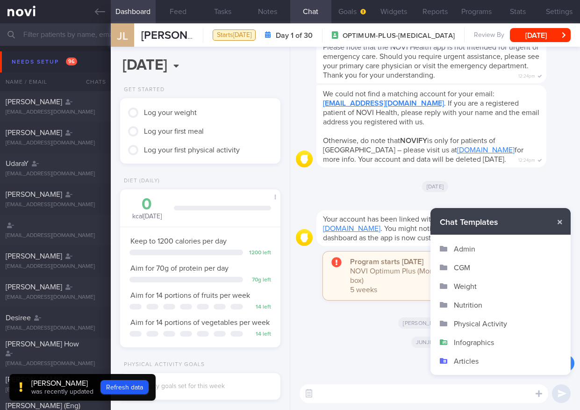
click at [480, 343] on button "Infographics" at bounding box center [500, 342] width 140 height 19
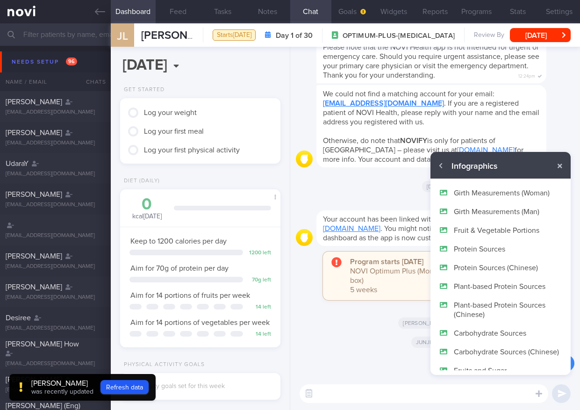
click at [488, 249] on button "Protein Sources" at bounding box center [500, 248] width 140 height 19
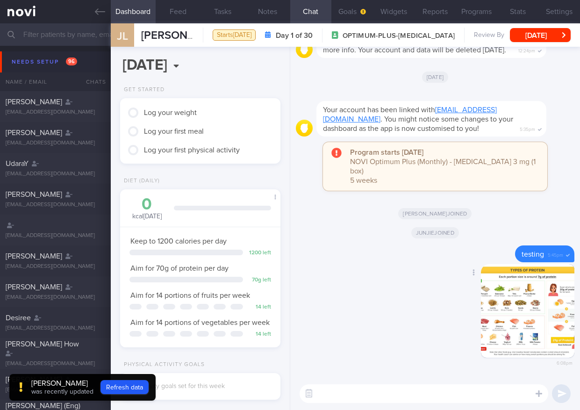
click at [533, 320] on button "button" at bounding box center [527, 310] width 93 height 93
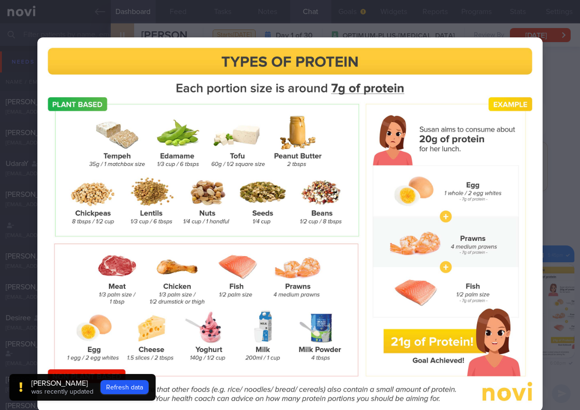
click at [548, 230] on div at bounding box center [290, 224] width 580 height 448
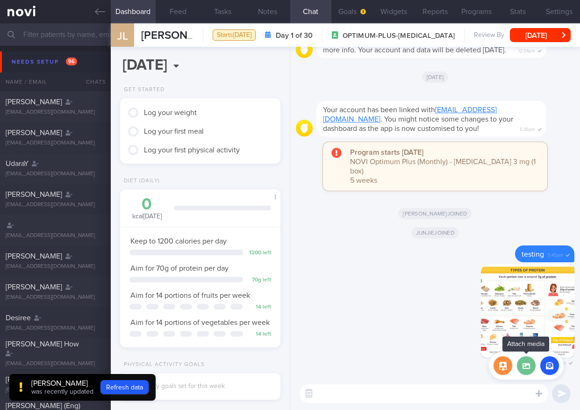
click at [523, 362] on label at bounding box center [526, 365] width 19 height 19
click at [0, 0] on input "file" at bounding box center [0, 0] width 0 height 0
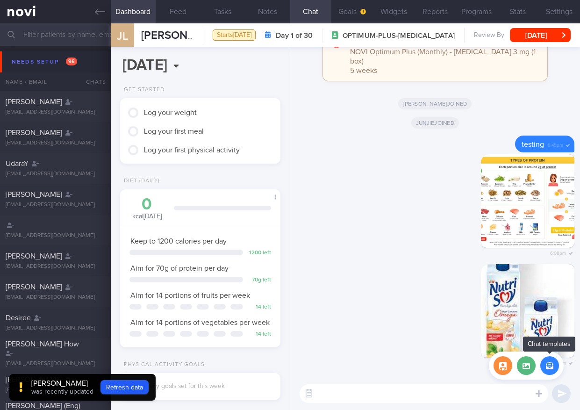
click at [548, 369] on button "button" at bounding box center [549, 365] width 19 height 19
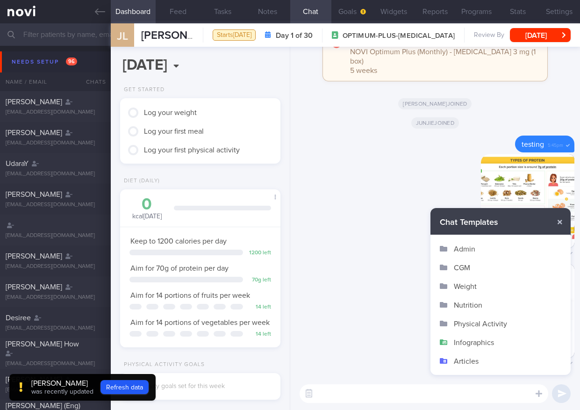
click at [478, 304] on button "Nutrition" at bounding box center [500, 304] width 140 height 19
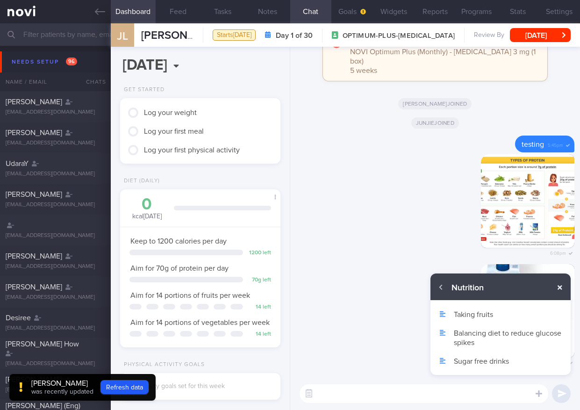
click at [558, 286] on button "button" at bounding box center [559, 287] width 17 height 17
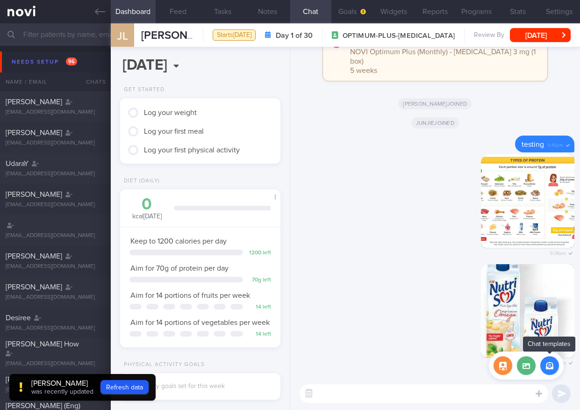
click at [548, 369] on button "button" at bounding box center [549, 365] width 19 height 19
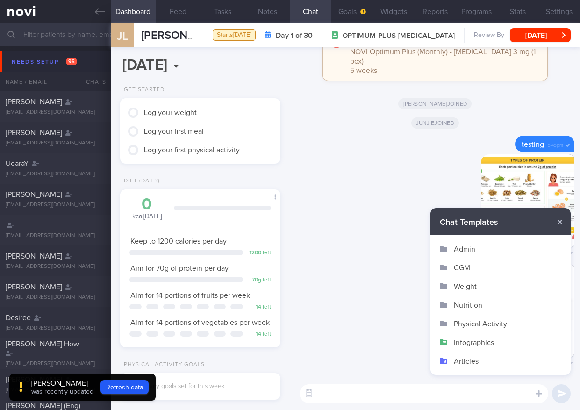
click at [484, 341] on button "Infographics" at bounding box center [500, 342] width 140 height 19
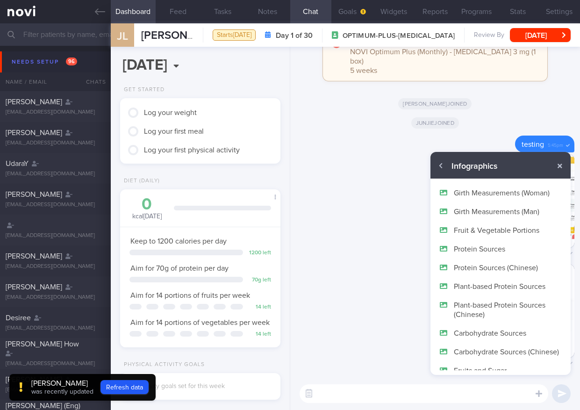
click at [503, 227] on button "Fruit & Vegetable Portions" at bounding box center [500, 229] width 140 height 19
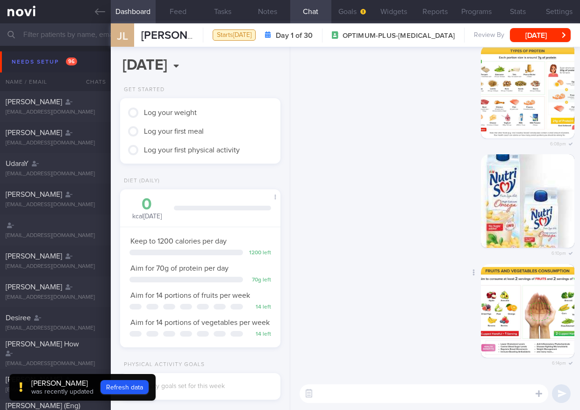
click at [527, 314] on button "button" at bounding box center [527, 310] width 93 height 93
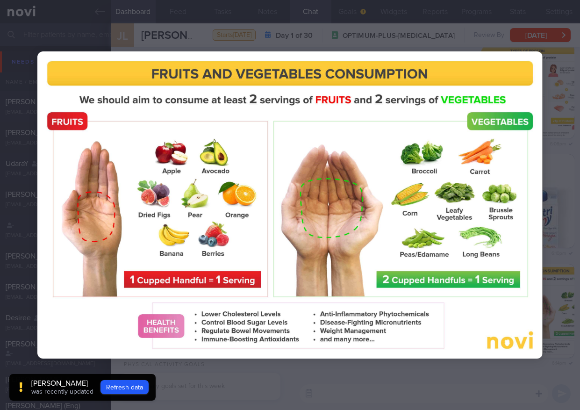
click at [566, 227] on div at bounding box center [290, 205] width 580 height 410
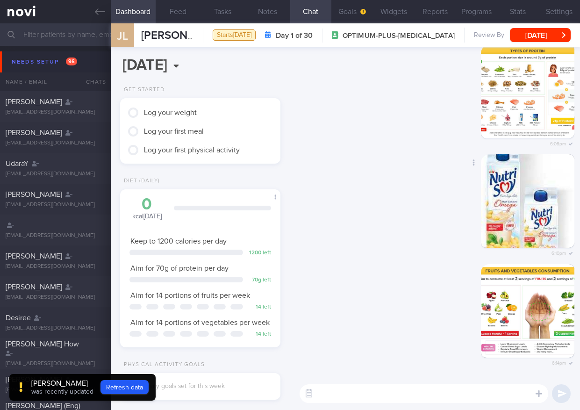
click at [380, 252] on div "Delete 6:10pm" at bounding box center [435, 209] width 278 height 110
click at [354, 9] on button "Goals" at bounding box center [352, 11] width 42 height 23
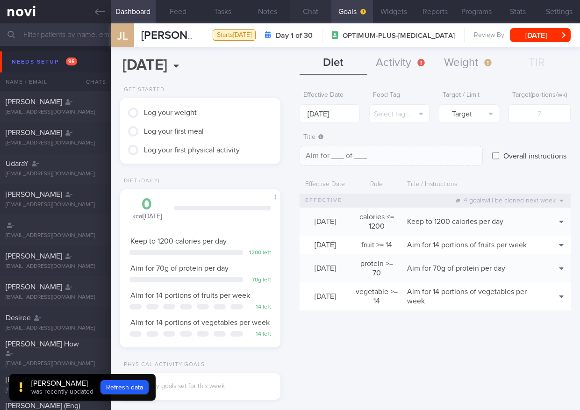
click at [313, 14] on button "Chat" at bounding box center [311, 11] width 42 height 23
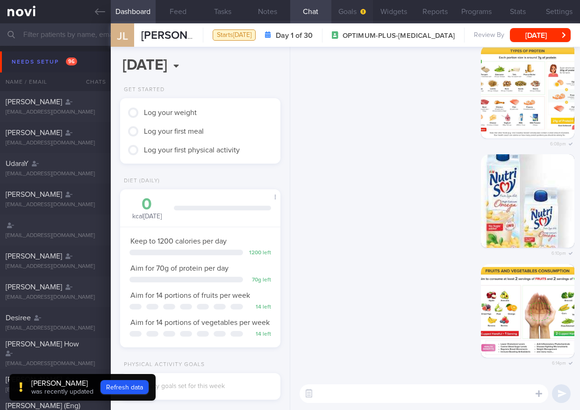
click at [354, 10] on button "Goals" at bounding box center [352, 11] width 42 height 23
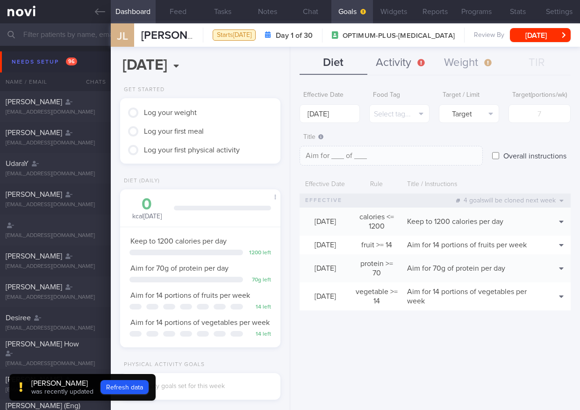
click at [404, 56] on button "Activity" at bounding box center [401, 62] width 68 height 23
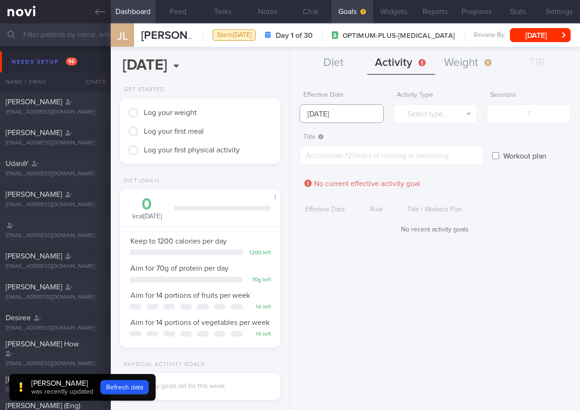
click at [367, 114] on input "[DATE]" at bounding box center [341, 113] width 84 height 19
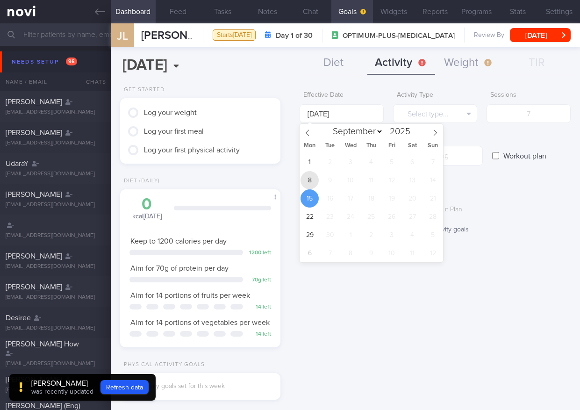
click at [312, 182] on span "8" at bounding box center [309, 180] width 18 height 18
type input "[DATE]"
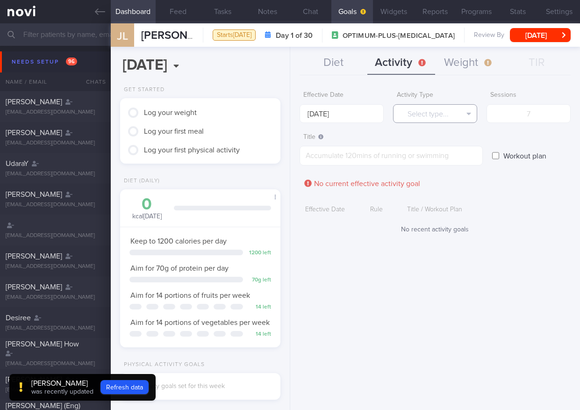
click at [439, 112] on button "Select type..." at bounding box center [435, 113] width 84 height 19
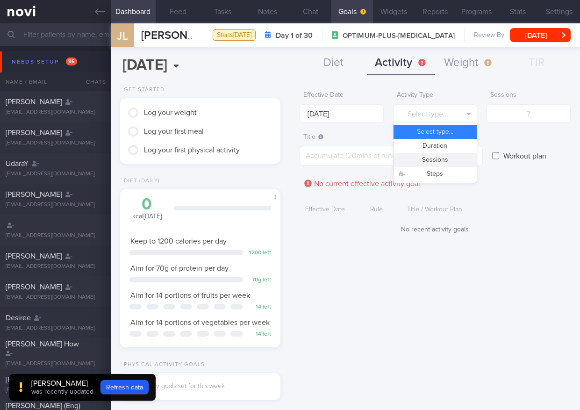
click at [436, 163] on button "Sessions" at bounding box center [434, 160] width 83 height 14
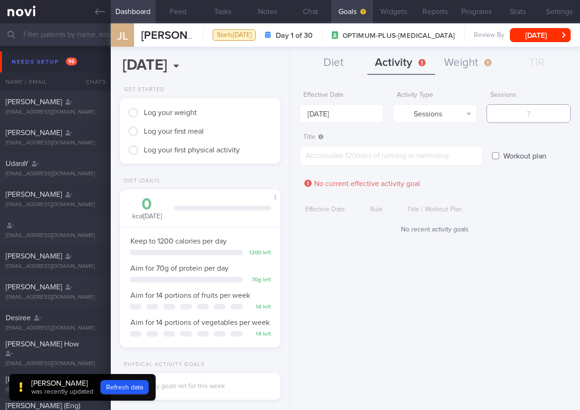
click at [512, 116] on input "number" at bounding box center [528, 113] width 84 height 19
type input "3"
click at [431, 156] on textarea at bounding box center [390, 156] width 183 height 20
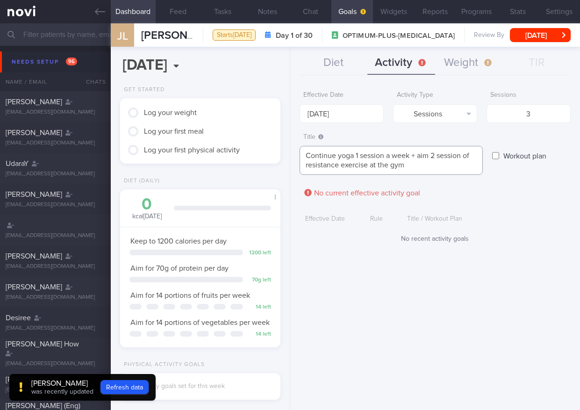
type textarea "Continue yoga 1 session a week + aim 2 session of resistance exercise at the gym"
click at [495, 156] on input "Workout plan" at bounding box center [495, 155] width 7 height 19
checkbox input "true"
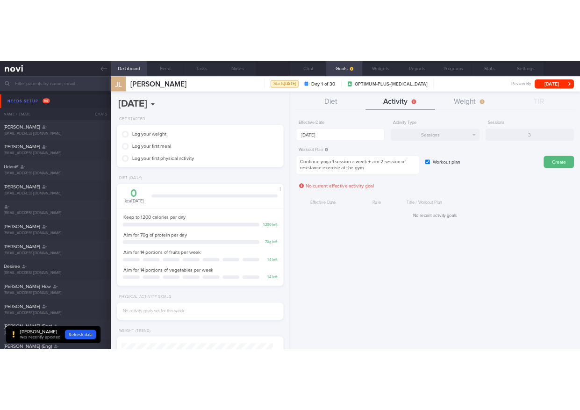
scroll to position [117, 234]
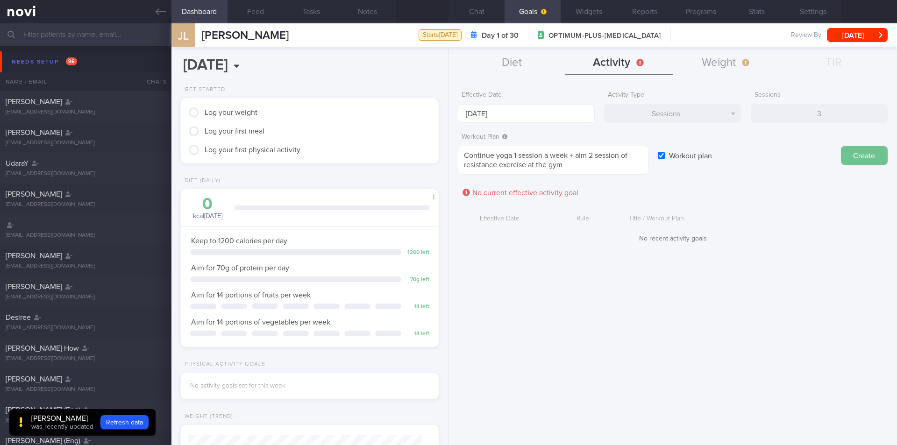
click at [861, 157] on button "Create" at bounding box center [864, 155] width 47 height 19
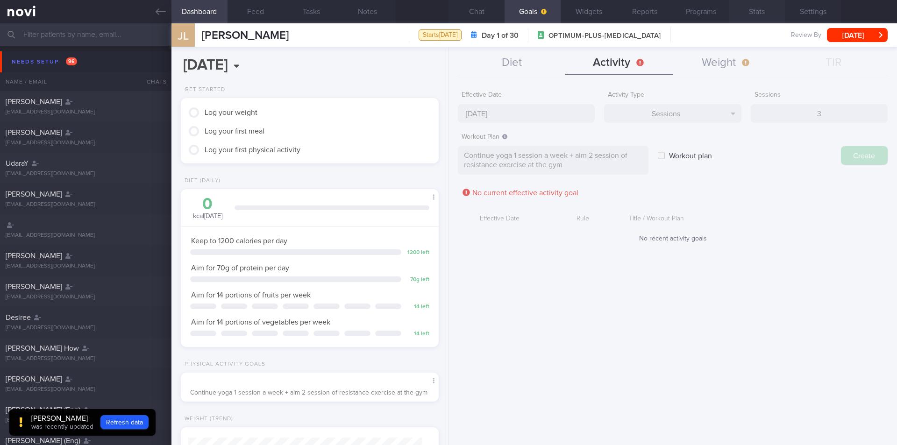
type input "[DATE]"
checkbox input "false"
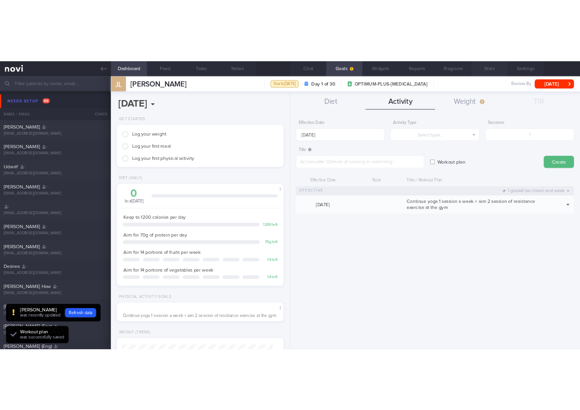
scroll to position [467059, 466990]
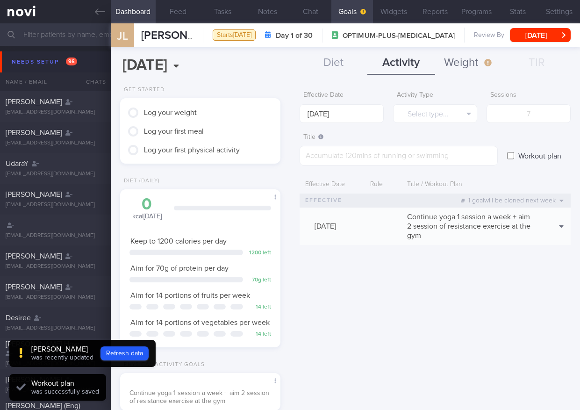
click at [472, 66] on button "Weight" at bounding box center [469, 62] width 68 height 23
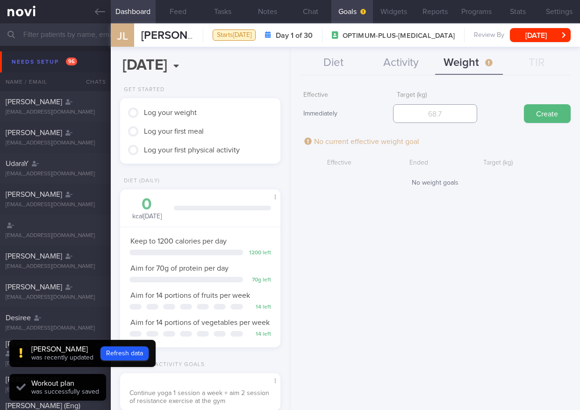
click at [427, 116] on input "number" at bounding box center [435, 113] width 84 height 19
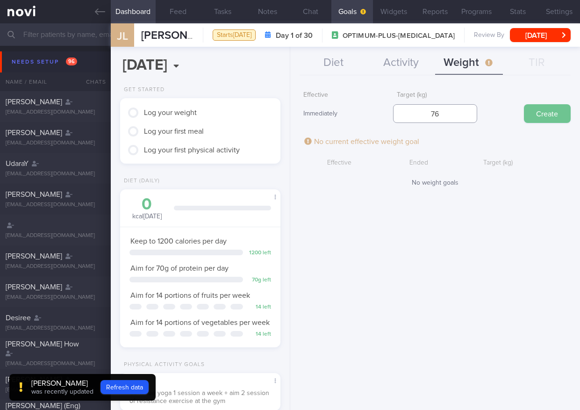
type input "76"
click at [548, 114] on button "Create" at bounding box center [547, 113] width 47 height 19
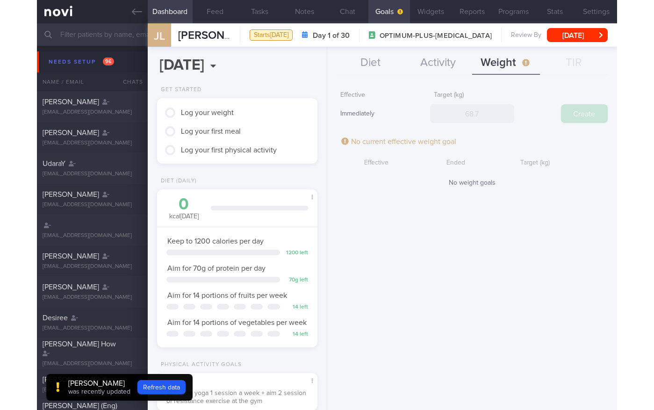
scroll to position [81, 136]
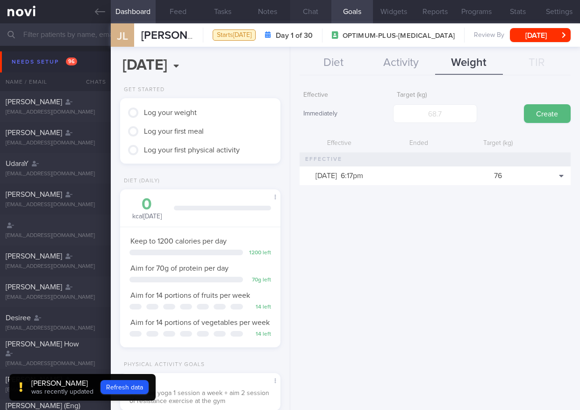
click at [311, 14] on button "Chat" at bounding box center [311, 11] width 42 height 23
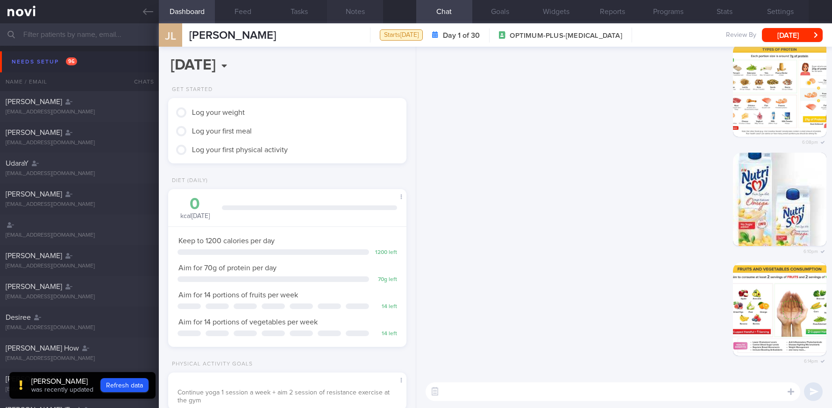
scroll to position [120, 214]
click at [535, 388] on textarea at bounding box center [613, 392] width 375 height 19
paste textarea "Intermediate Workout: [NOVI Workout 2A]([URL][DOMAIN_NAME]) [Stretches for 2A](…"
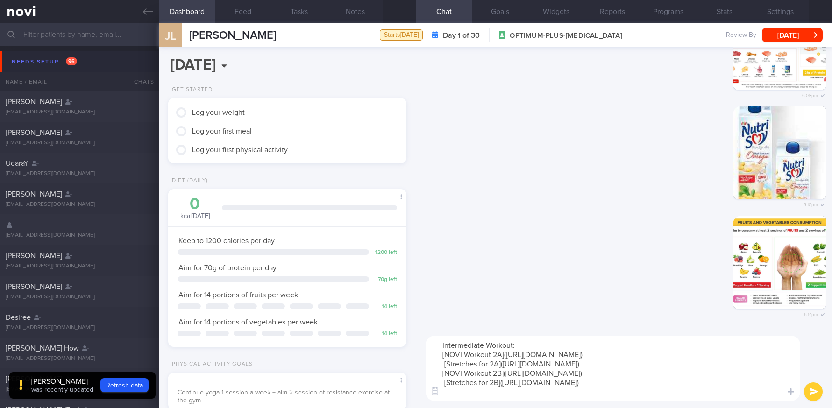
type textarea "Intermediate Workout: [NOVI Workout 2A]([URL][DOMAIN_NAME]) [Stretches for 2A](…"
click at [811, 391] on button "submit" at bounding box center [813, 392] width 19 height 19
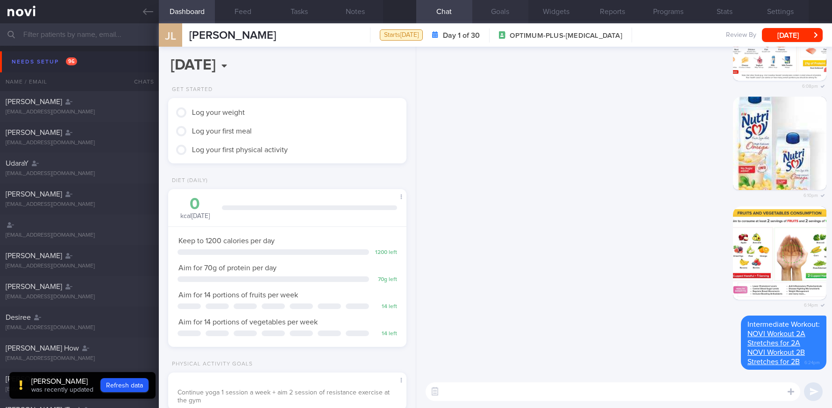
click at [497, 14] on button "Goals" at bounding box center [500, 11] width 56 height 23
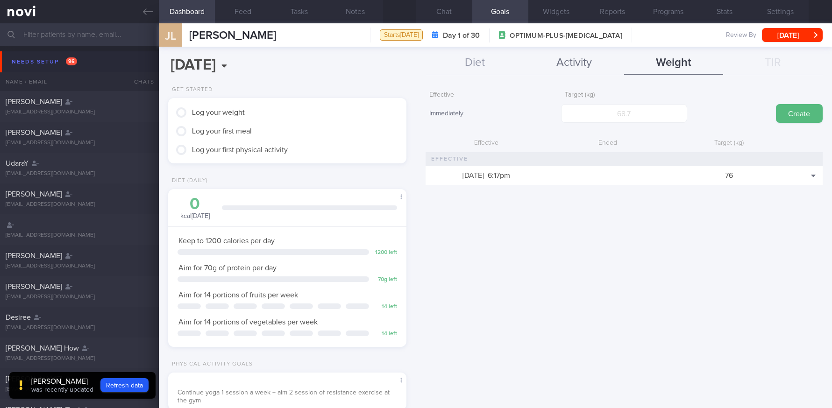
click at [590, 63] on button "Activity" at bounding box center [574, 62] width 99 height 23
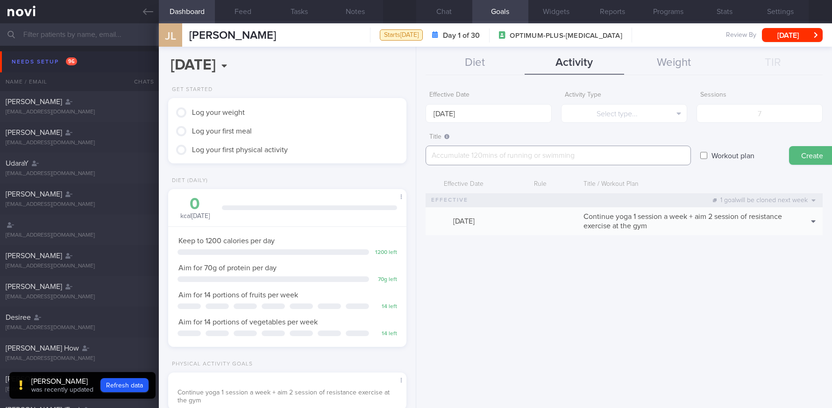
click at [568, 159] on textarea at bounding box center [558, 156] width 265 height 20
paste textarea "Intermediate Workout: [NOVI Workout 2A]([URL][DOMAIN_NAME]) [Stretches for 2A](…"
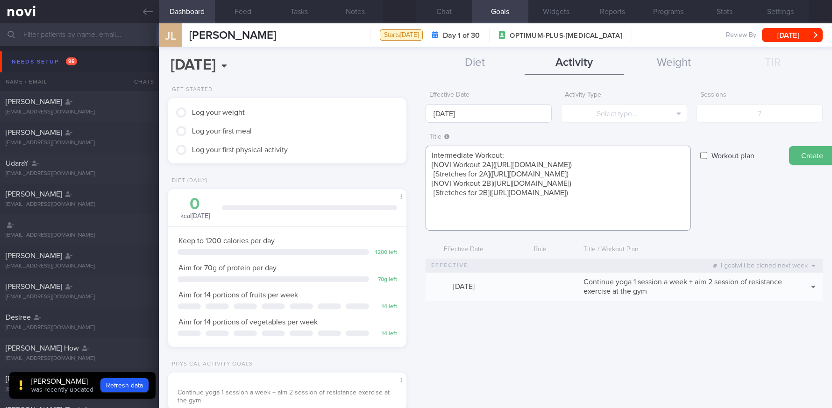
type textarea "Intermediate Workout: [NOVI Workout 2A]([URL][DOMAIN_NAME]) [Stretches for 2A](…"
click at [520, 115] on input "[DATE]" at bounding box center [489, 113] width 126 height 19
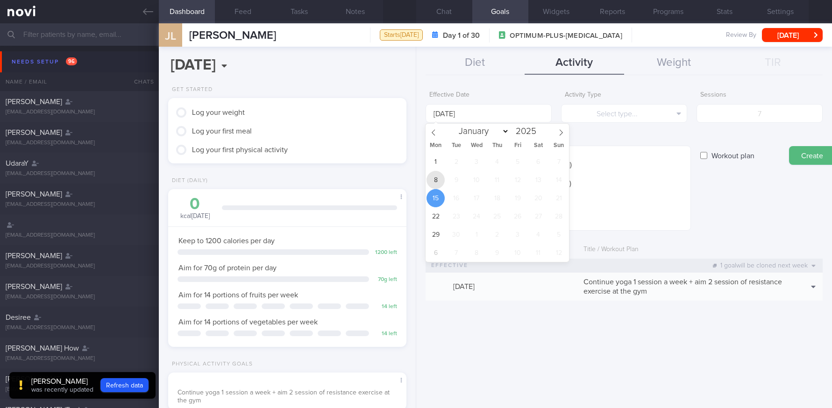
click at [441, 180] on span "8" at bounding box center [435, 180] width 18 height 18
type input "[DATE]"
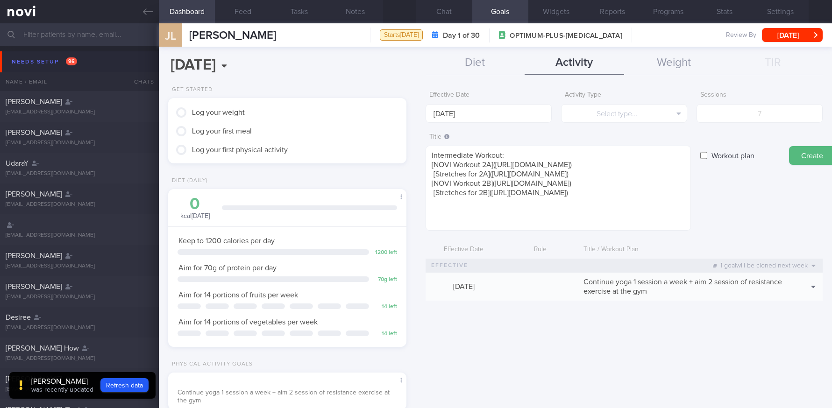
click at [709, 153] on label "Workout plan" at bounding box center [733, 155] width 52 height 19
click at [707, 153] on input "Workout plan" at bounding box center [703, 155] width 7 height 19
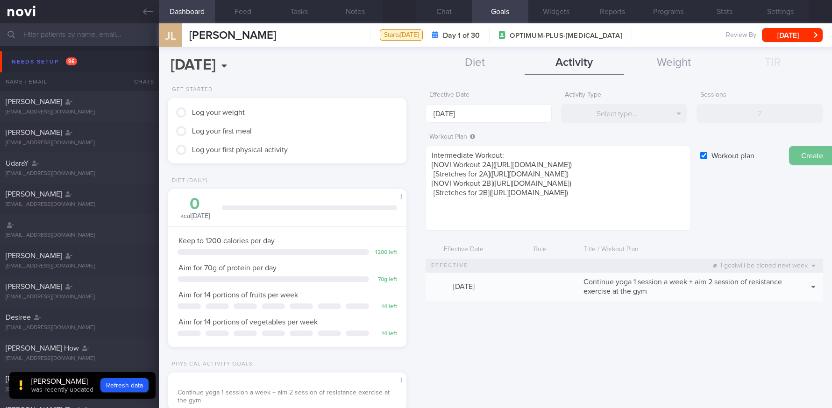
click at [808, 153] on button "Create" at bounding box center [812, 155] width 47 height 19
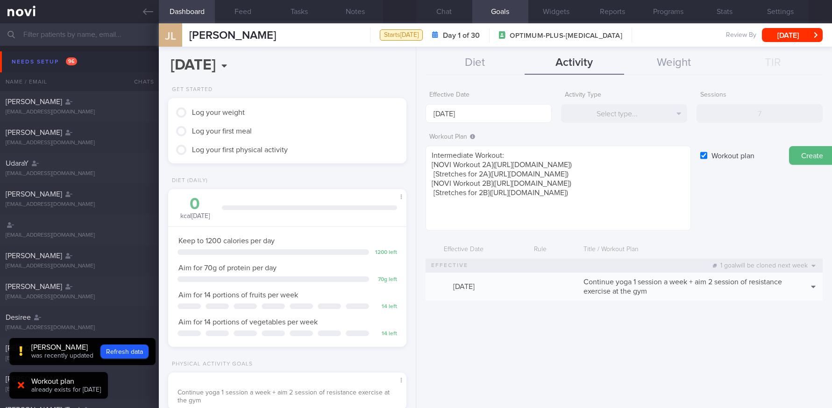
click at [713, 157] on label "Workout plan" at bounding box center [733, 155] width 52 height 19
click at [707, 157] on input "Workout plan" at bounding box center [703, 155] width 7 height 19
checkbox input "false"
click at [664, 119] on button "Select type..." at bounding box center [624, 113] width 126 height 19
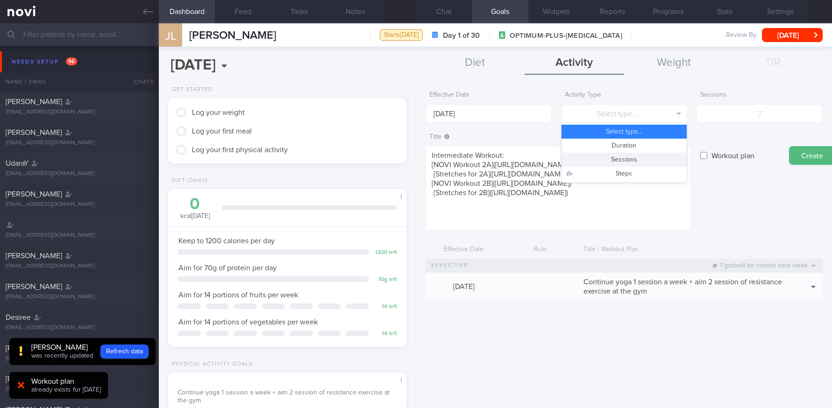
click at [637, 159] on button "Sessions" at bounding box center [623, 160] width 125 height 14
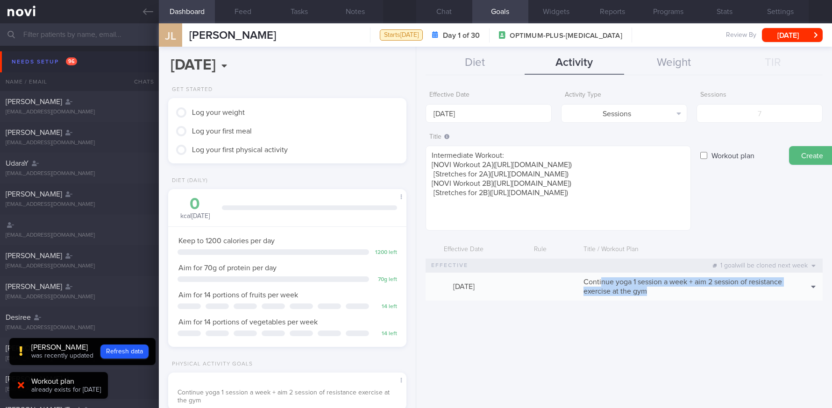
drag, startPoint x: 653, startPoint y: 294, endPoint x: 601, endPoint y: 284, distance: 52.7
click at [601, 284] on div "Continue yoga 1 session a week + aim 2 session of resistance exercise at the gym" at bounding box center [684, 287] width 211 height 28
click at [583, 282] on span "Continue yoga 1 session a week + aim 2 session of resistance exercise at the gym" at bounding box center [682, 286] width 199 height 17
drag, startPoint x: 583, startPoint y: 282, endPoint x: 649, endPoint y: 296, distance: 67.0
click at [649, 295] on div "Continue yoga 1 session a week + aim 2 session of resistance exercise at the gym" at bounding box center [684, 287] width 211 height 28
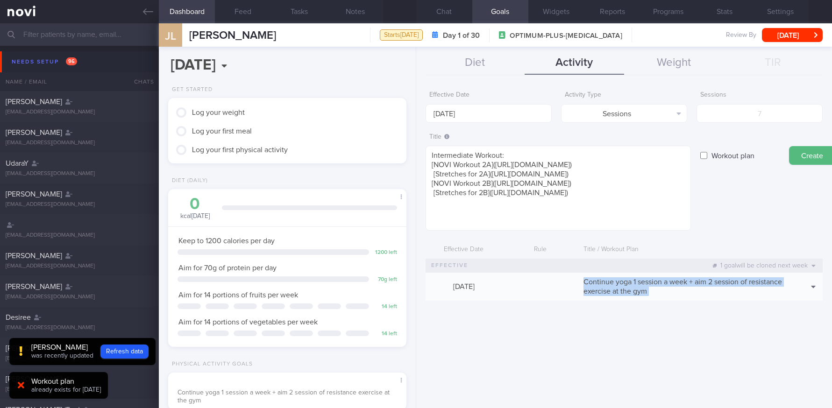
copy body "Continue yoga 1 session a week + aim 2 session of resistance exercise at the gy…"
click at [500, 211] on textarea "Intermediate Workout: [NOVI Workout 2A]([URL][DOMAIN_NAME]) [Stretches for 2A](…" at bounding box center [558, 188] width 265 height 85
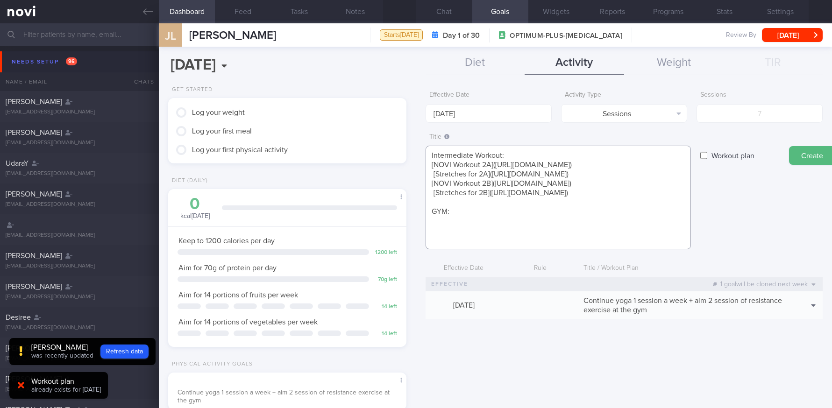
paste textarea "Continue yoga 1 session a week + aim 2 session of resistance exercise at the gym"
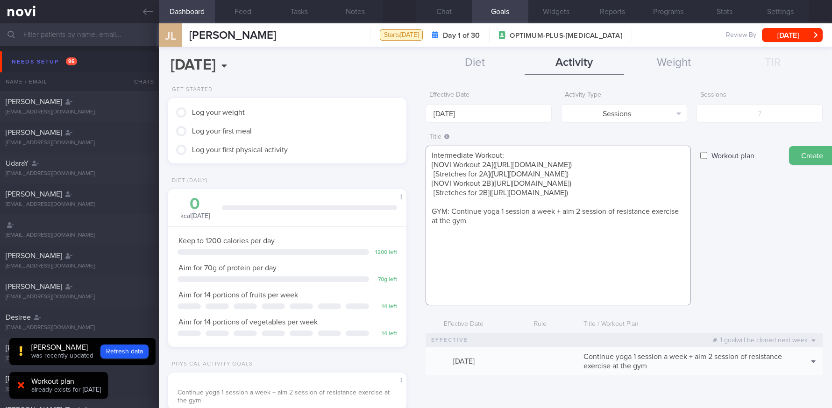
click at [476, 301] on textarea "Intermediate Workout: [NOVI Workout 2A]([URL][DOMAIN_NAME]) [Stretches for 2A](…" at bounding box center [558, 226] width 265 height 160
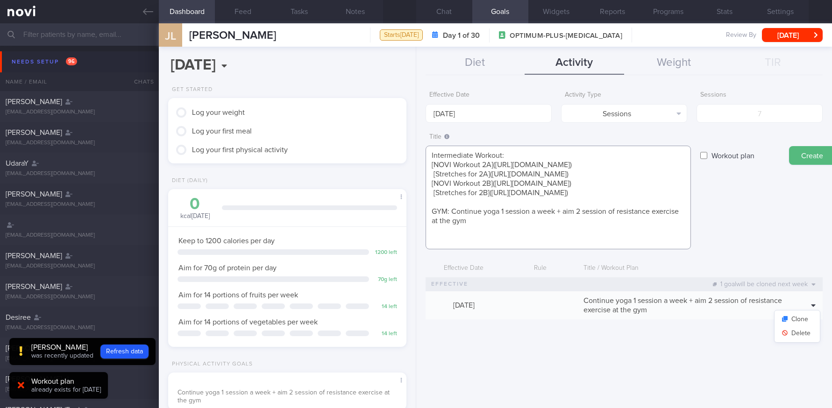
type textarea "Intermediate Workout: [NOVI Workout 2A]([URL][DOMAIN_NAME]) [Stretches for 2A](…"
click at [813, 306] on icon at bounding box center [813, 306] width 4 height 2
click at [807, 334] on button "Delete" at bounding box center [796, 334] width 45 height 14
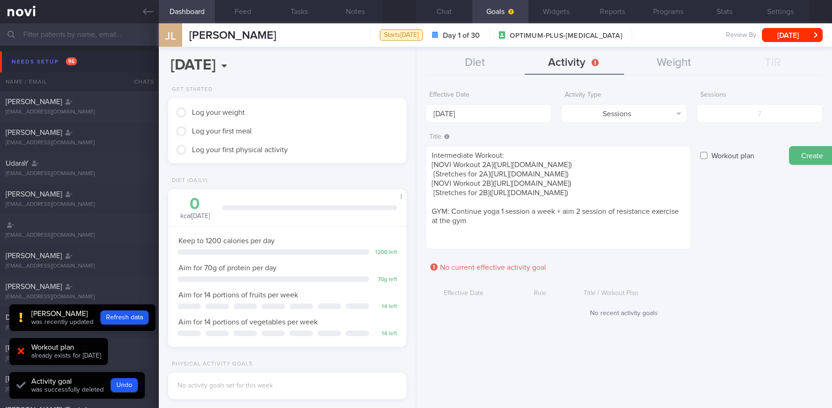
click at [703, 154] on input "Workout plan" at bounding box center [703, 155] width 7 height 19
checkbox input "true"
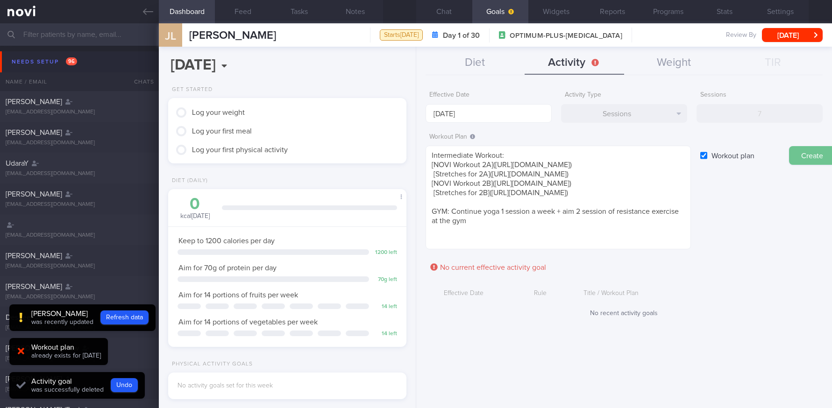
click at [797, 157] on button "Create" at bounding box center [812, 155] width 47 height 19
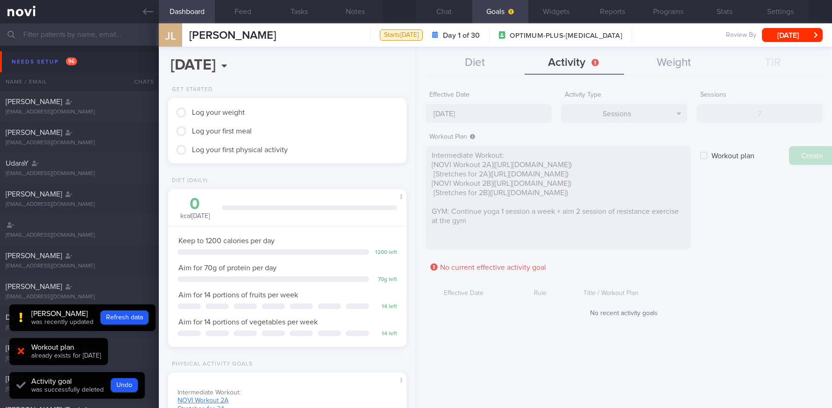
type input "[DATE]"
checkbox input "false"
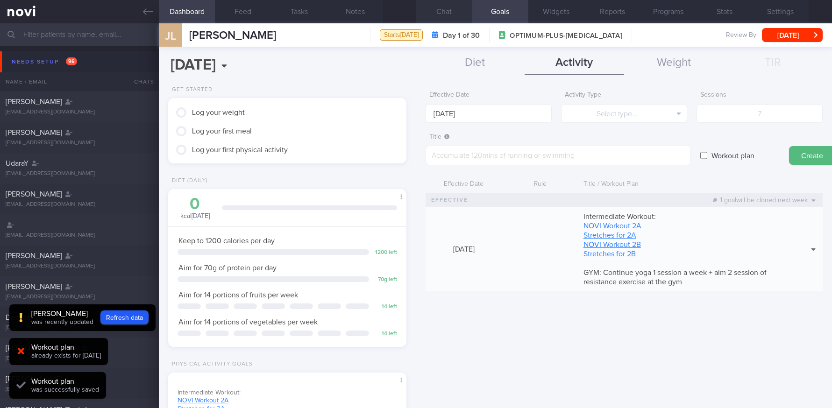
click at [448, 14] on button "Chat" at bounding box center [444, 11] width 56 height 23
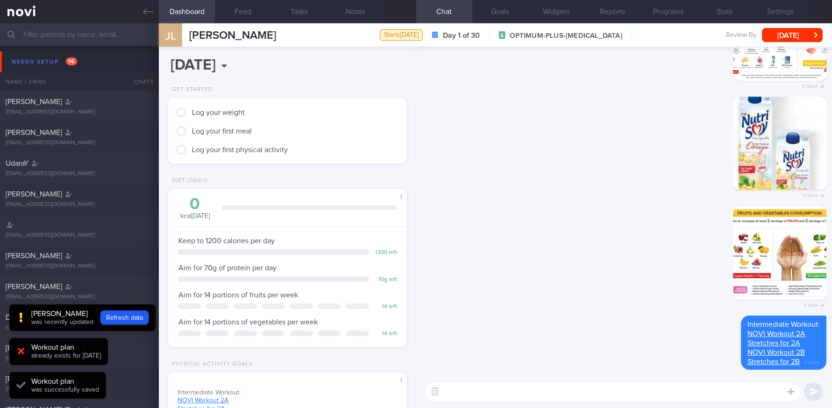
click at [544, 382] on div "​ ​" at bounding box center [624, 392] width 416 height 33
click at [546, 392] on textarea at bounding box center [613, 392] width 375 height 19
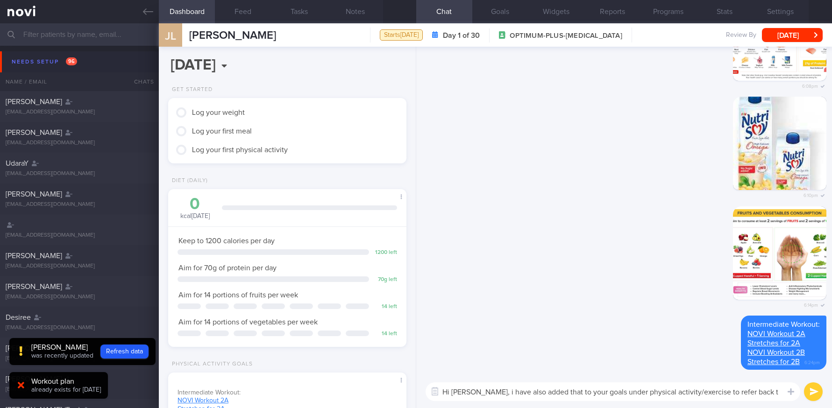
type textarea "Hi [PERSON_NAME], i have also added that to your goals under physical activity/…"
